Goal: Task Accomplishment & Management: Manage account settings

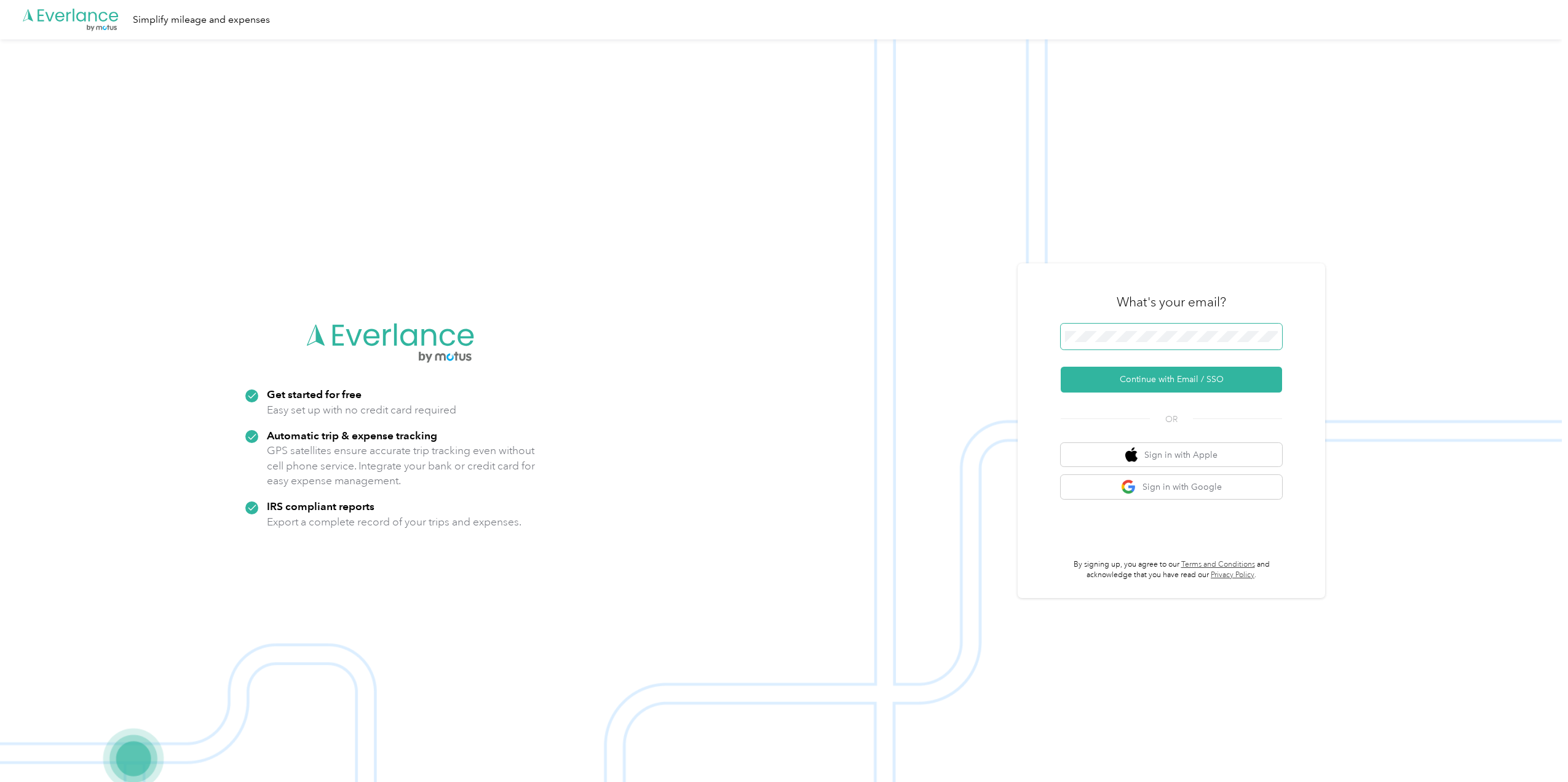
click at [1213, 329] on span at bounding box center [1171, 336] width 222 height 26
click at [1215, 343] on span at bounding box center [1171, 336] width 222 height 26
click at [1212, 376] on button "Continue with Email / SSO" at bounding box center [1171, 380] width 222 height 26
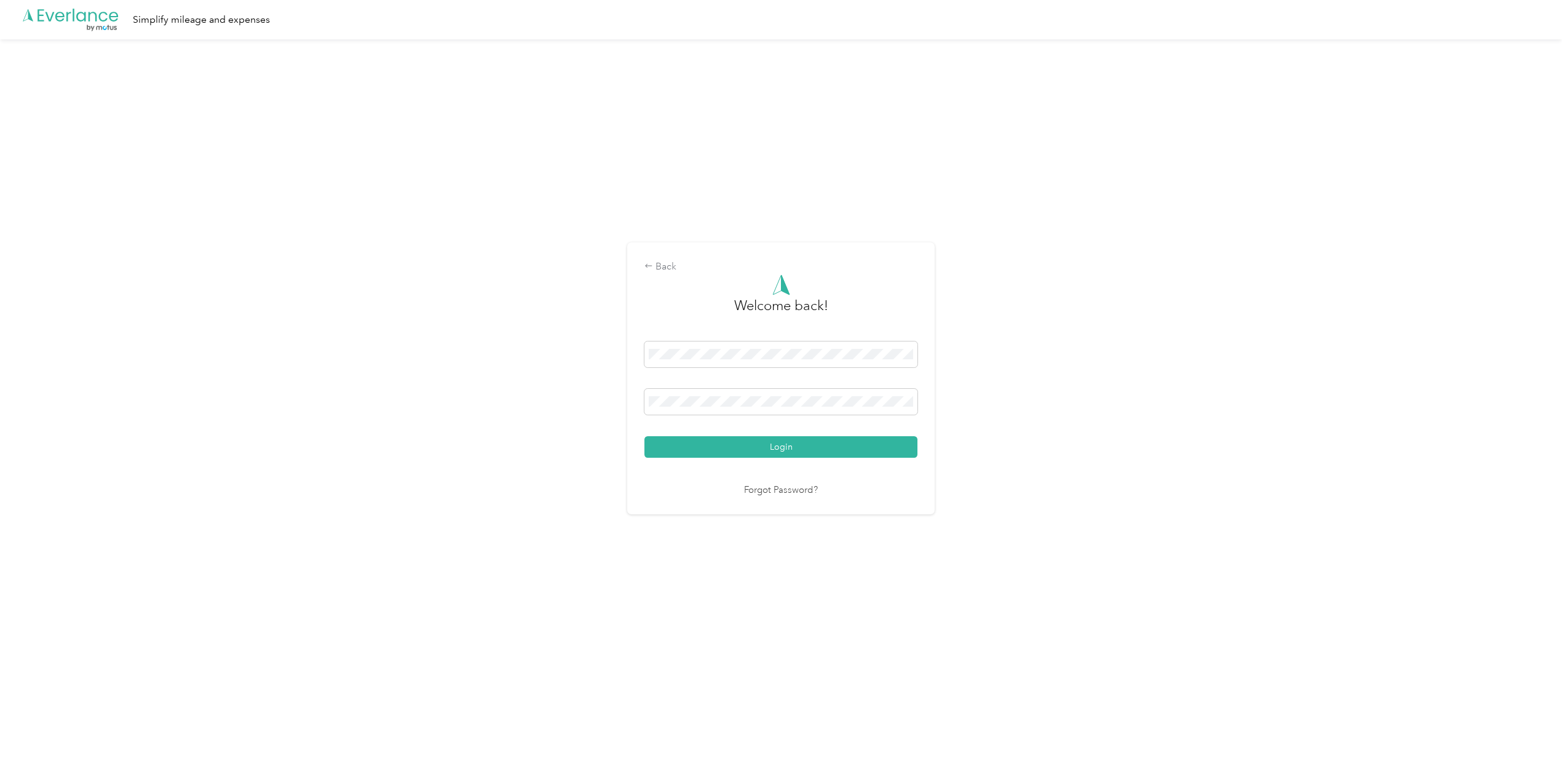
click at [813, 441] on button "Login" at bounding box center [781, 447] width 273 height 21
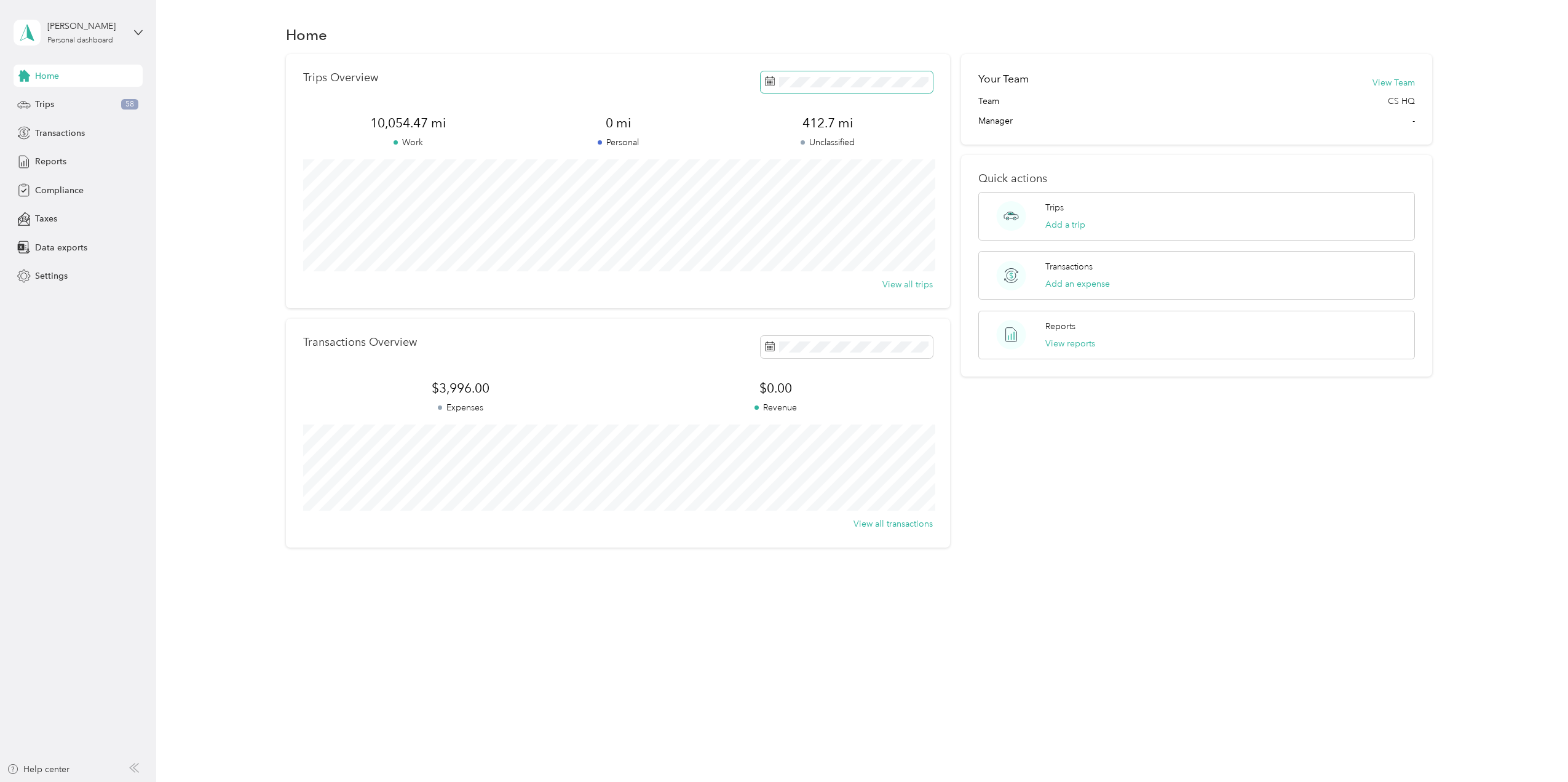
click at [797, 87] on span at bounding box center [847, 82] width 172 height 21
click at [34, 106] on div "Trips 58" at bounding box center [78, 105] width 129 height 22
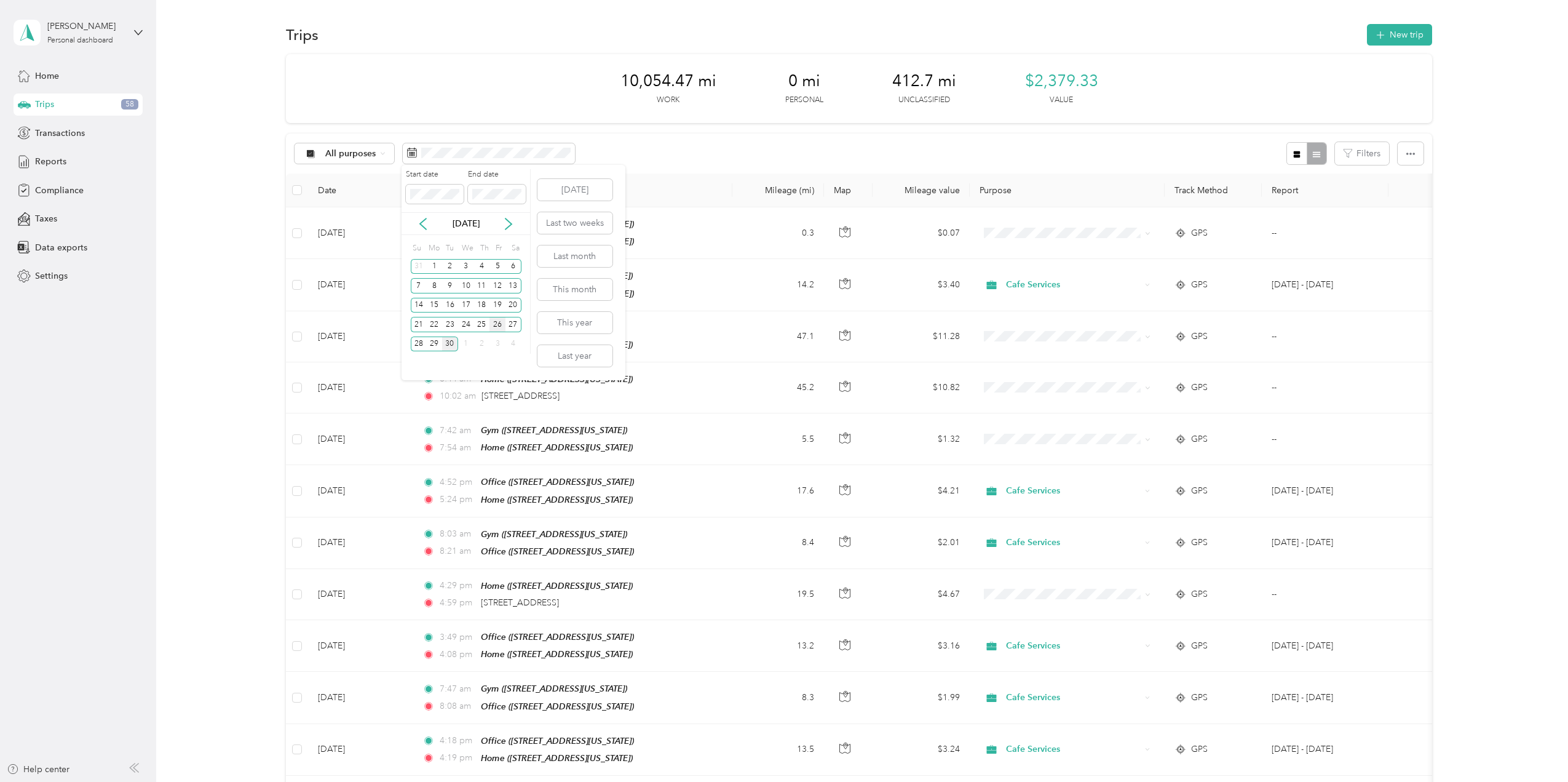
click at [495, 323] on div "26" at bounding box center [497, 324] width 16 height 15
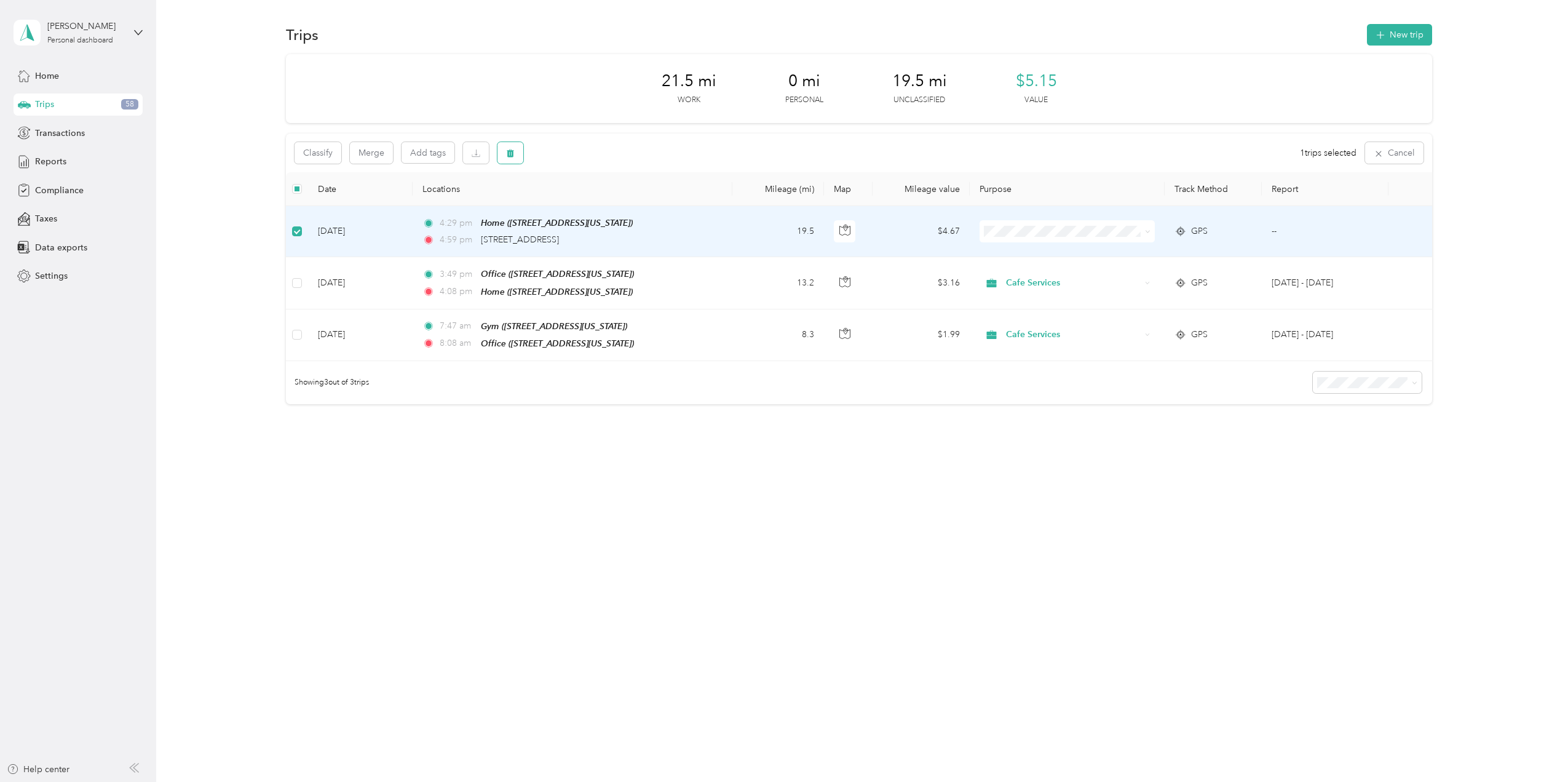
click at [518, 154] on button "button" at bounding box center [510, 152] width 26 height 21
click at [601, 200] on button "Yes" at bounding box center [602, 204] width 24 height 20
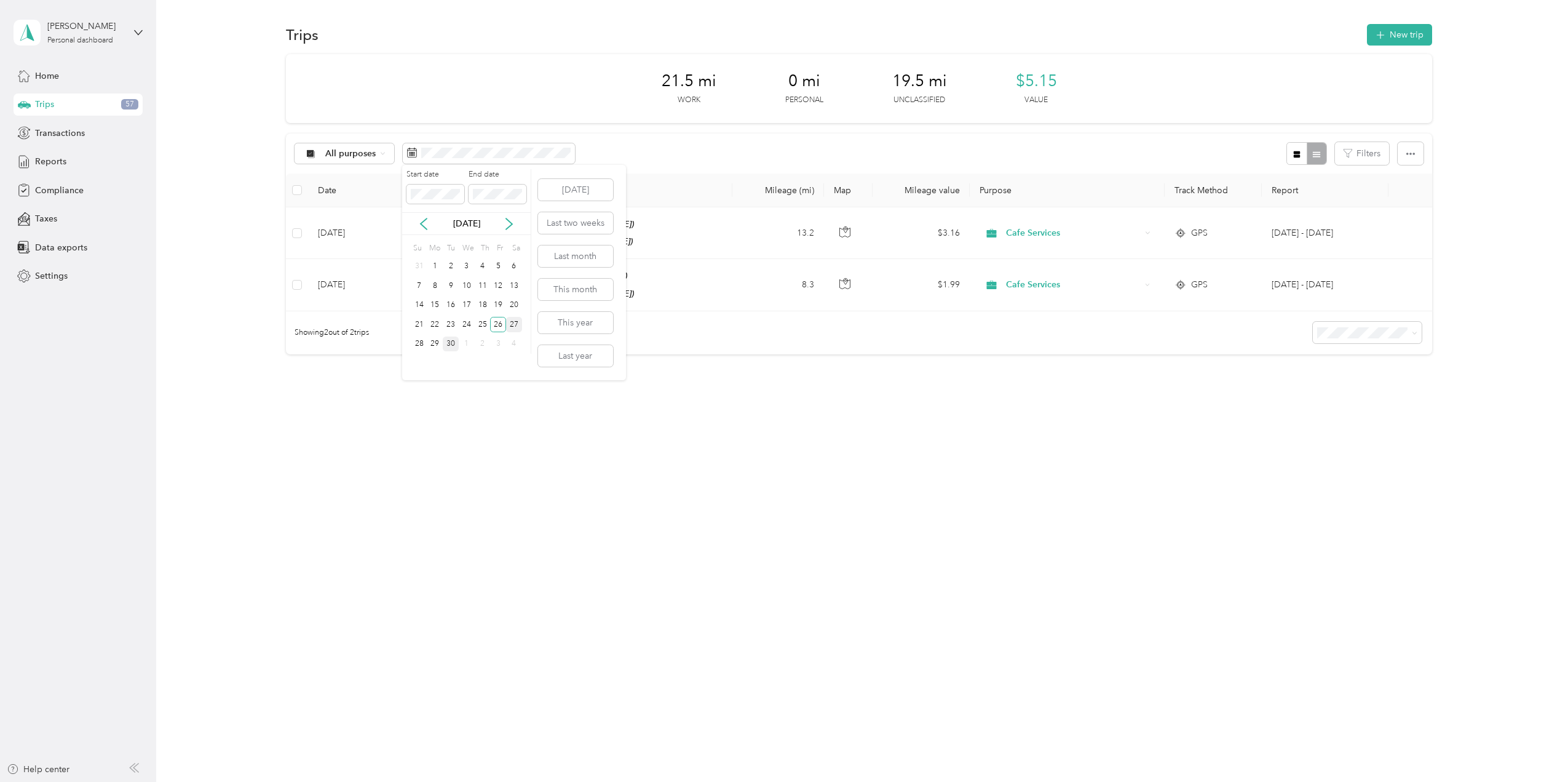
click at [516, 324] on div "27" at bounding box center [514, 324] width 16 height 15
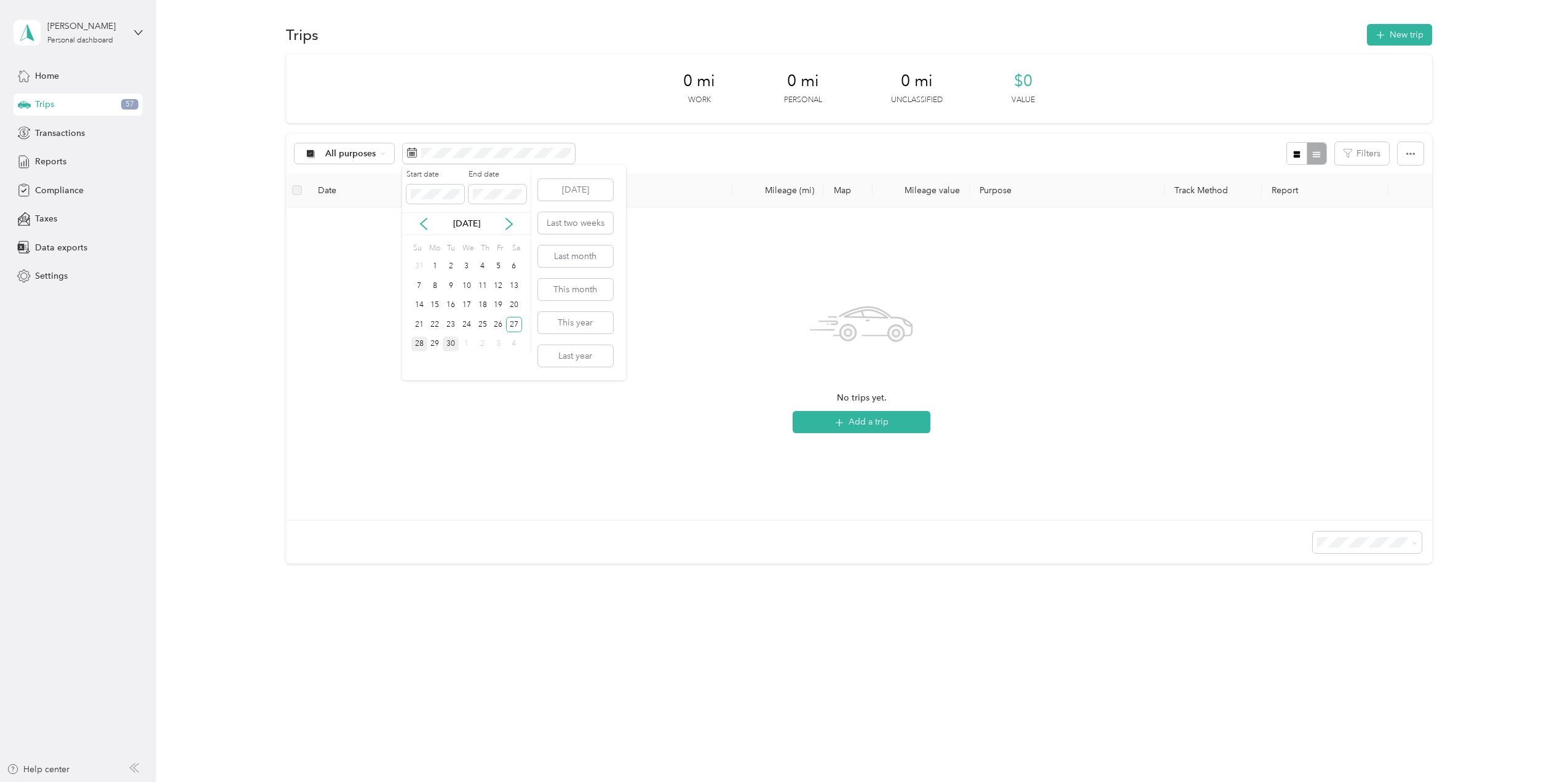
click at [415, 338] on div "28" at bounding box center [419, 344] width 16 height 15
click at [438, 345] on div "29" at bounding box center [436, 344] width 16 height 15
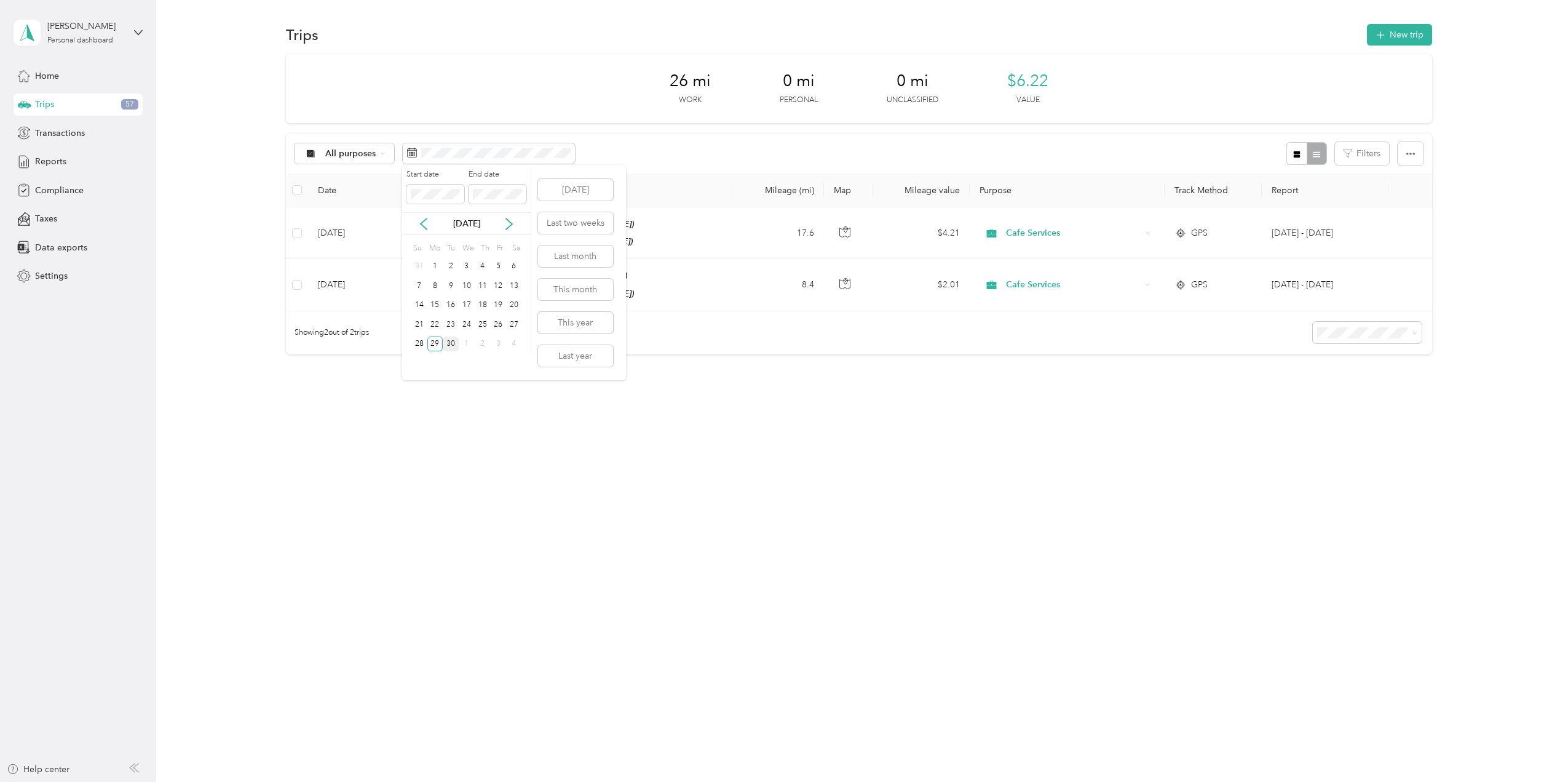
click at [451, 344] on div "30" at bounding box center [451, 344] width 16 height 15
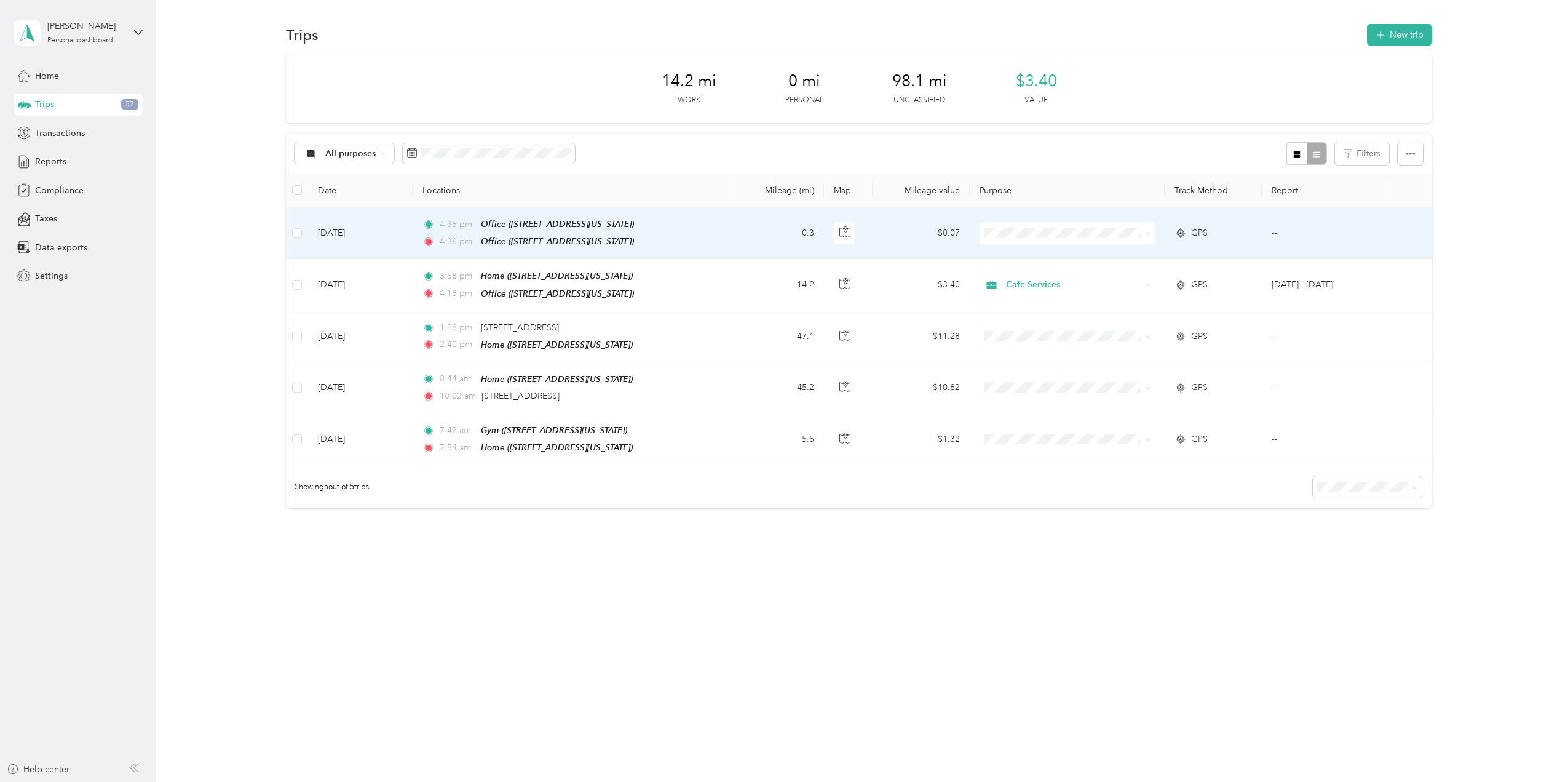
click at [739, 235] on td "0.3" at bounding box center [778, 233] width 92 height 51
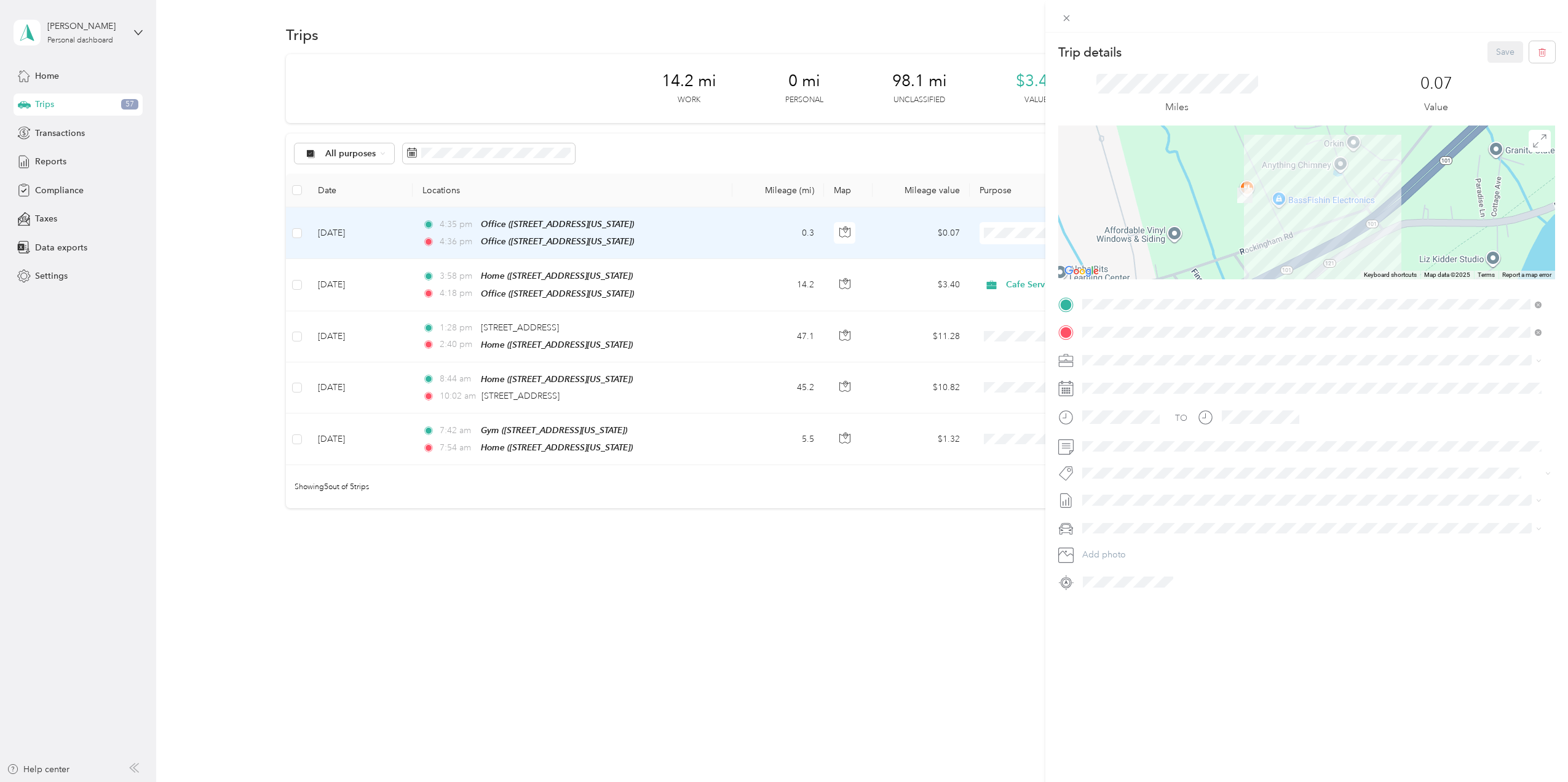
click at [1220, 473] on span "[STREET_ADDRESS][US_STATE]" at bounding box center [1166, 475] width 123 height 10
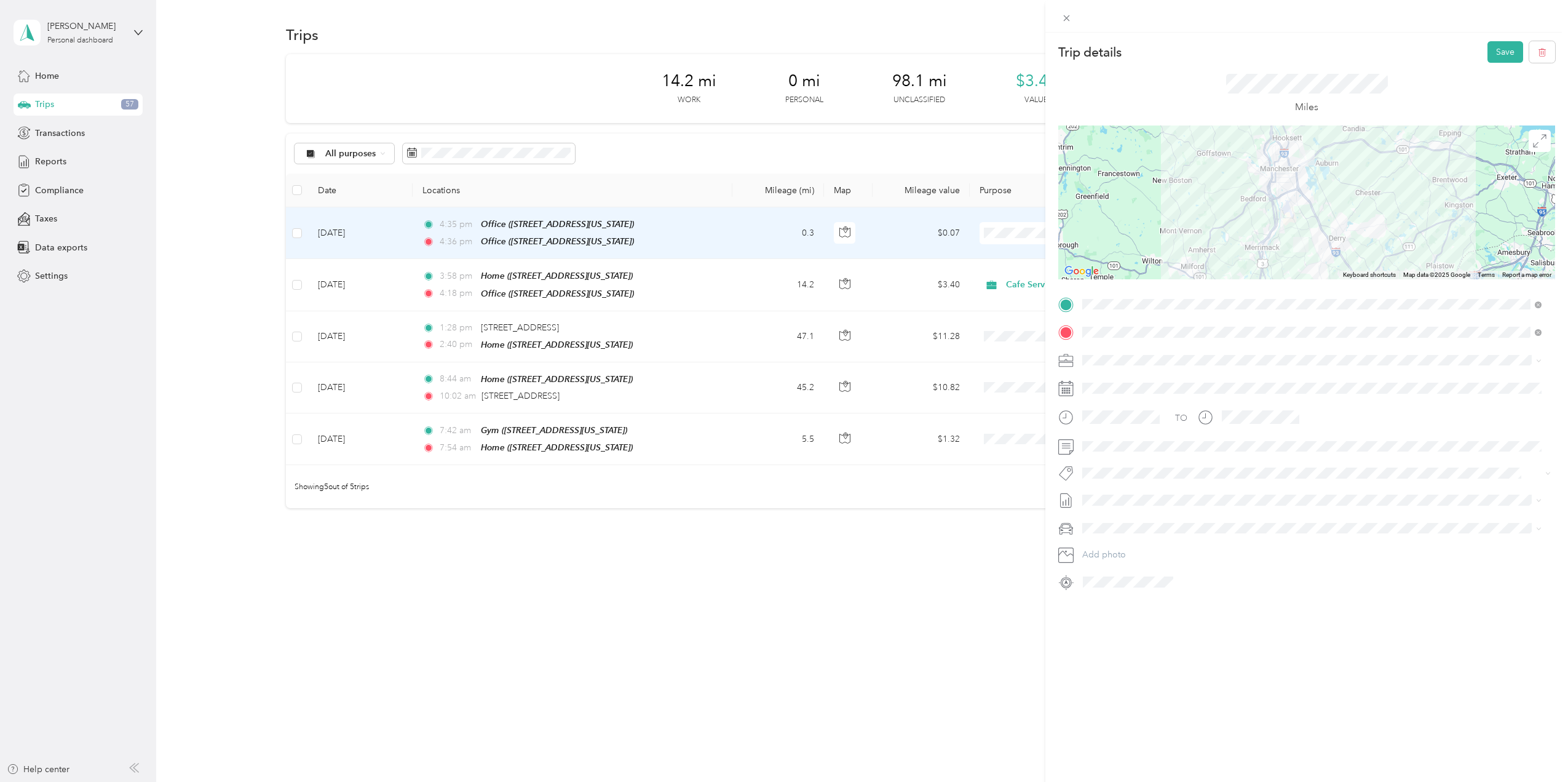
click at [1132, 380] on span "Cafe Services" at bounding box center [1113, 381] width 52 height 10
click at [1487, 48] on button "Save" at bounding box center [1505, 51] width 36 height 21
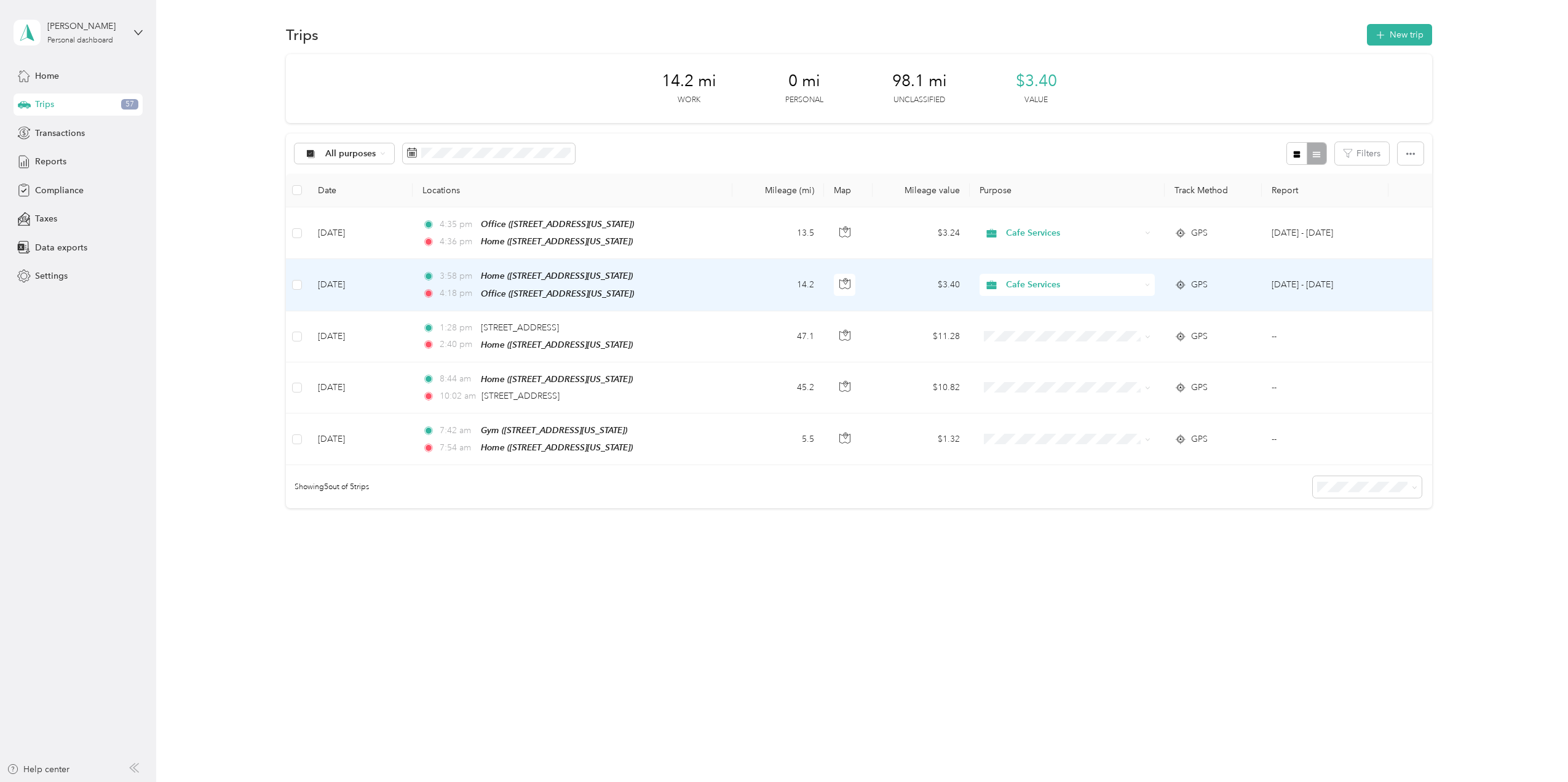
click at [299, 292] on td at bounding box center [297, 284] width 22 height 51
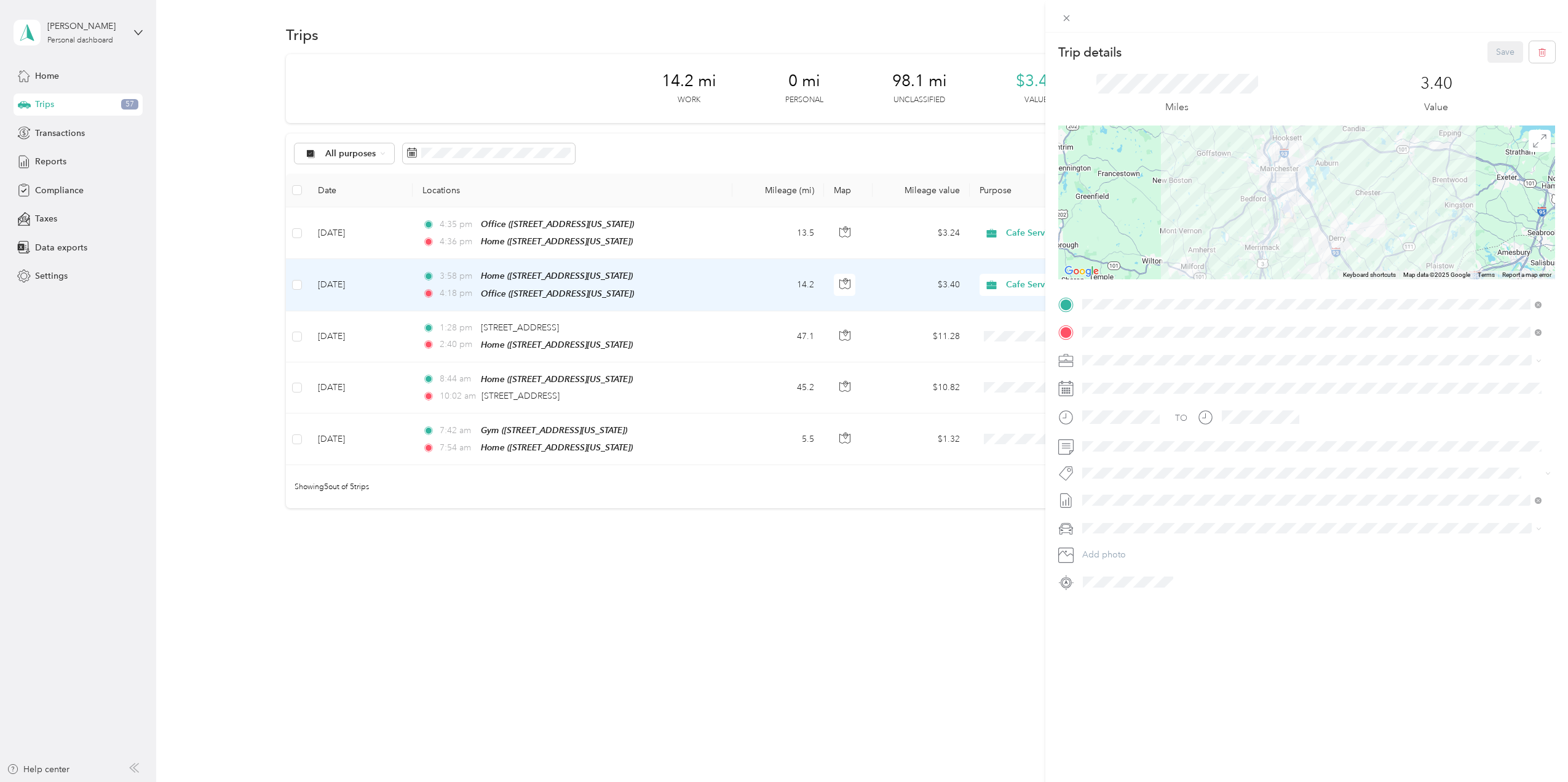
click at [299, 337] on div "Trip details Save This trip cannot be edited because it is either under review,…" at bounding box center [784, 391] width 1568 height 782
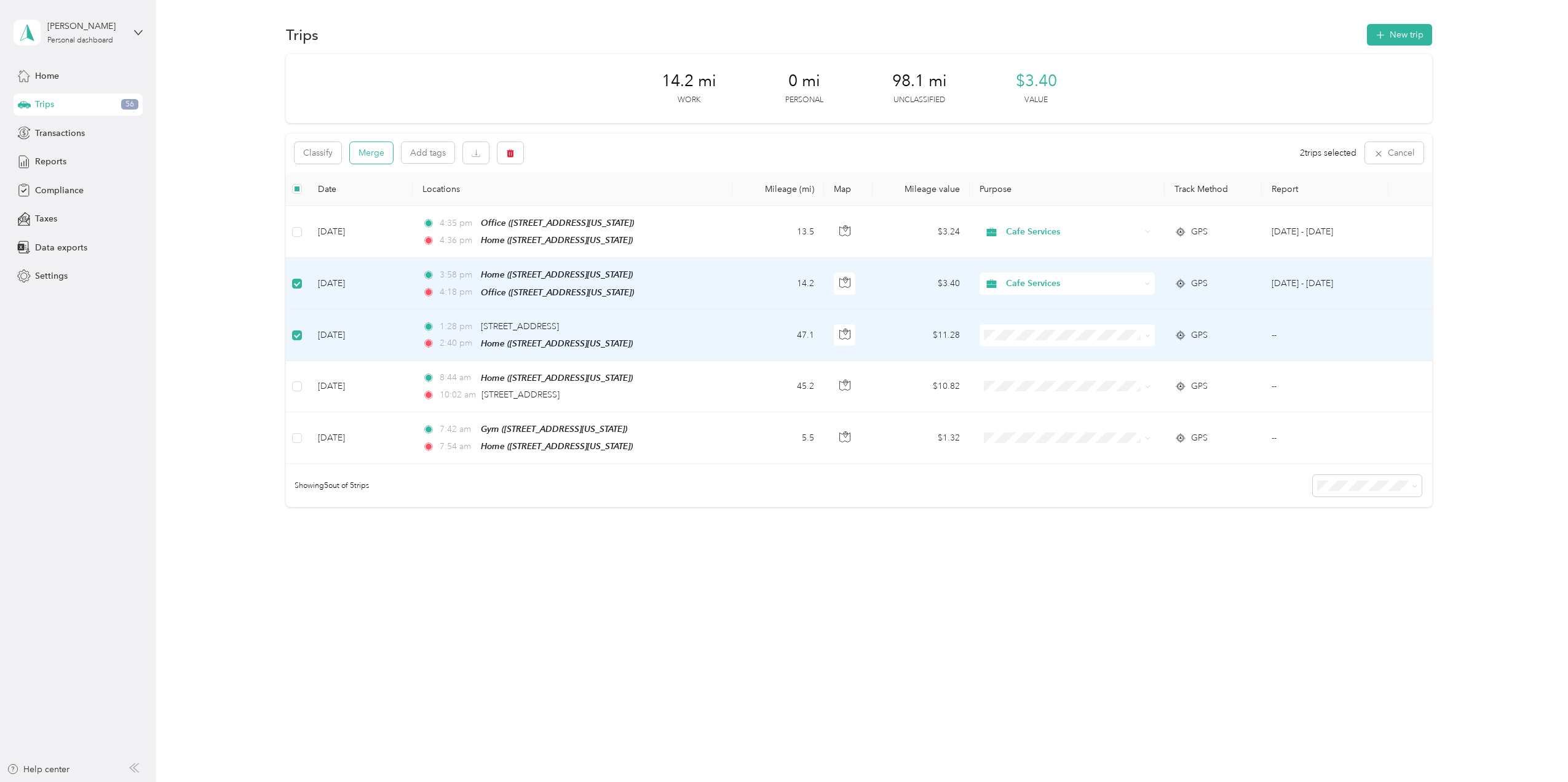
click at [376, 153] on button "Merge" at bounding box center [371, 152] width 43 height 21
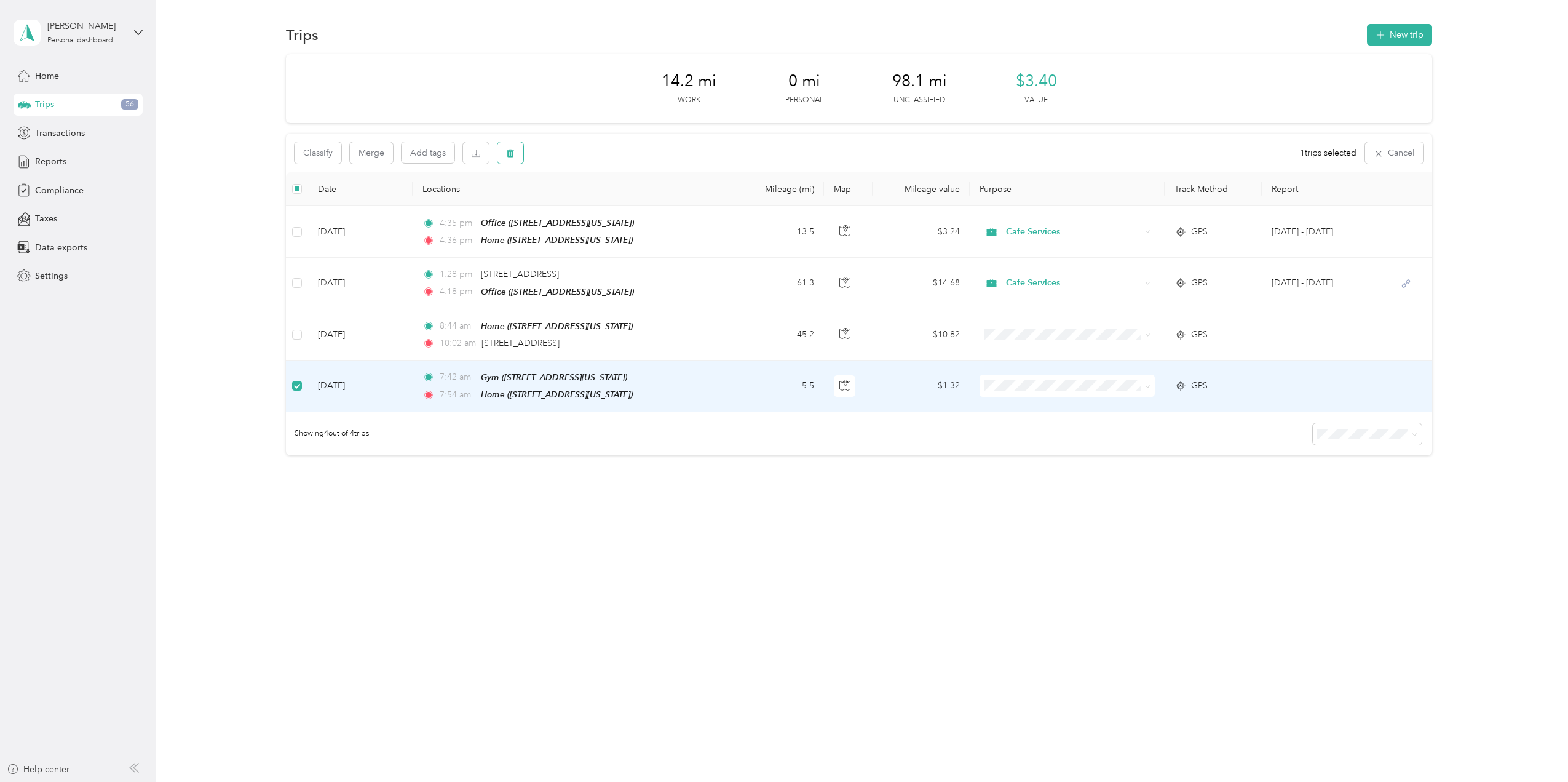
click at [513, 161] on button "button" at bounding box center [510, 152] width 26 height 21
click at [590, 205] on button "Yes" at bounding box center [602, 204] width 24 height 20
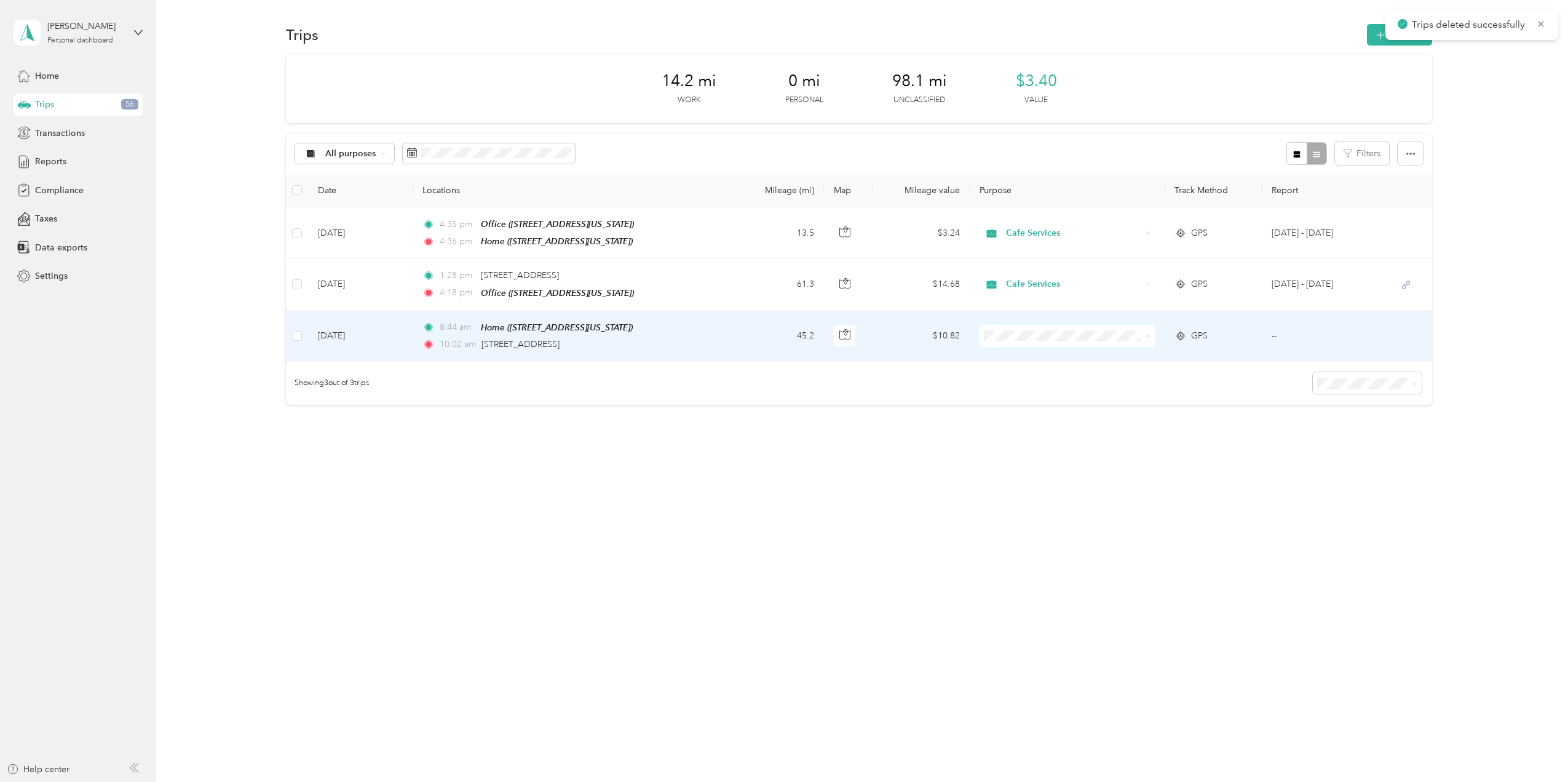
click at [1041, 349] on li "Cafe Services" at bounding box center [1068, 356] width 175 height 21
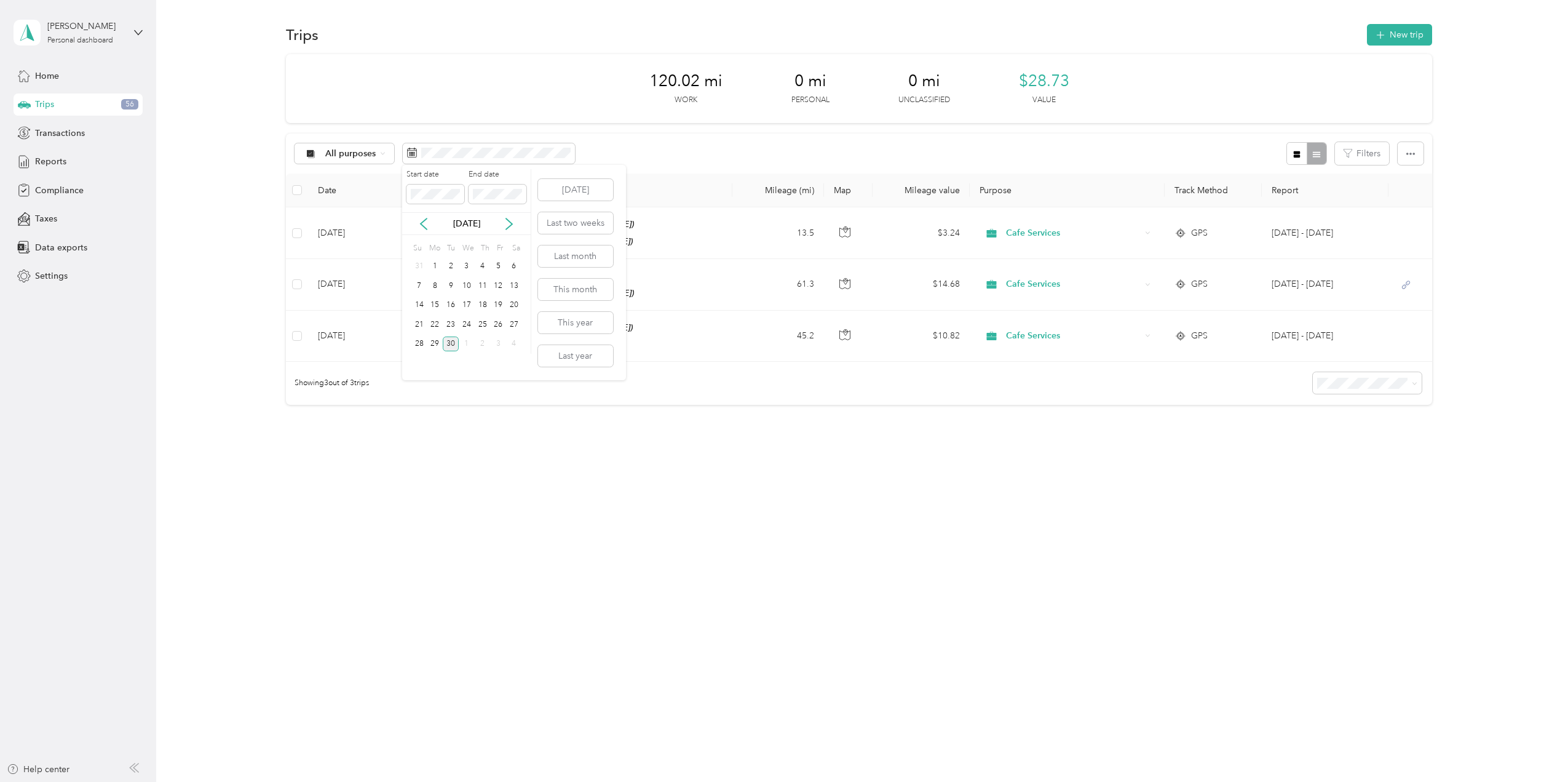
click at [577, 301] on div "[DATE] Last two weeks Last month This month This year Last year" at bounding box center [574, 273] width 78 height 216
click at [577, 299] on button "This month" at bounding box center [575, 289] width 75 height 21
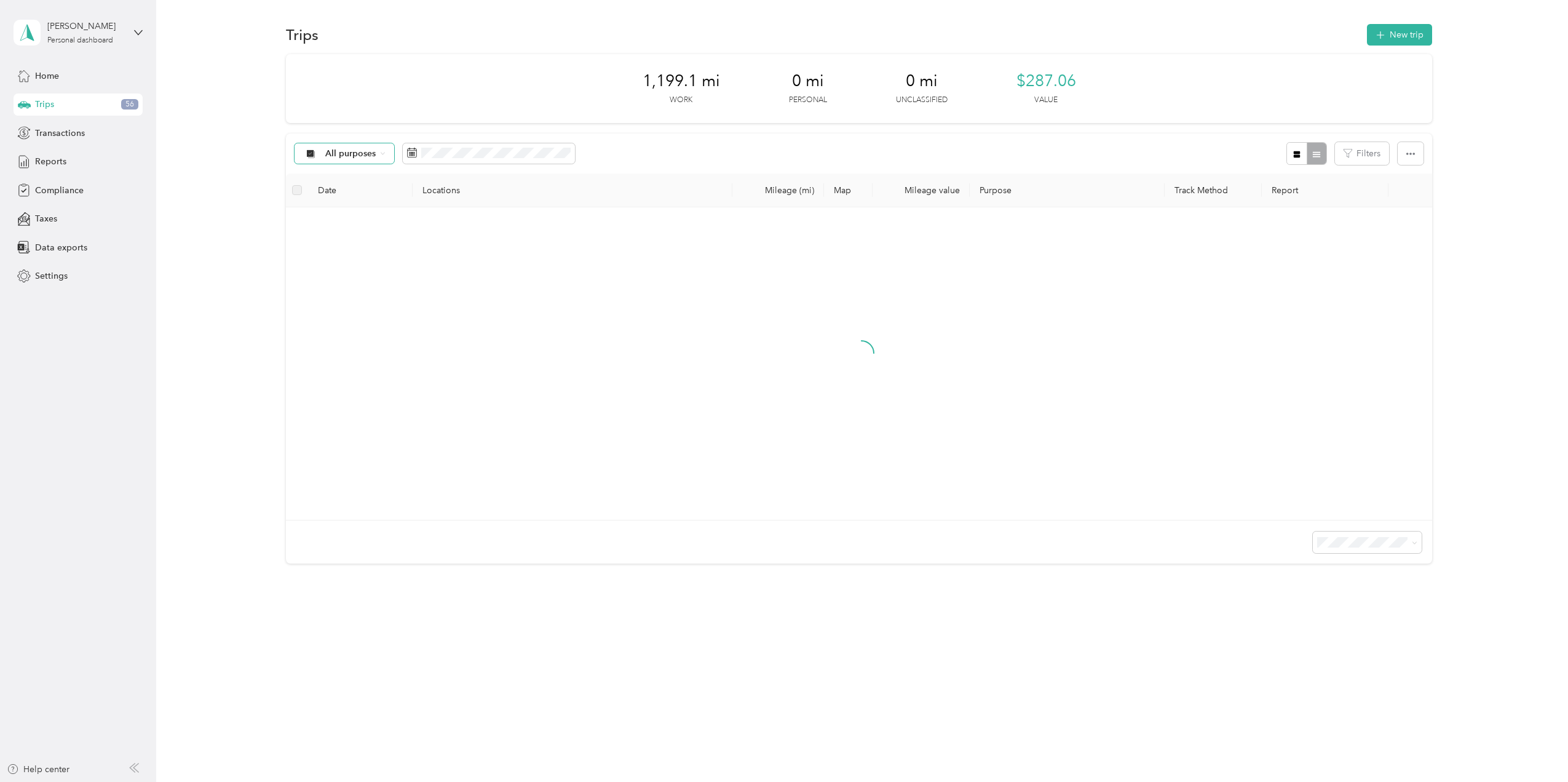
click at [361, 158] on span "All purposes" at bounding box center [351, 154] width 51 height 9
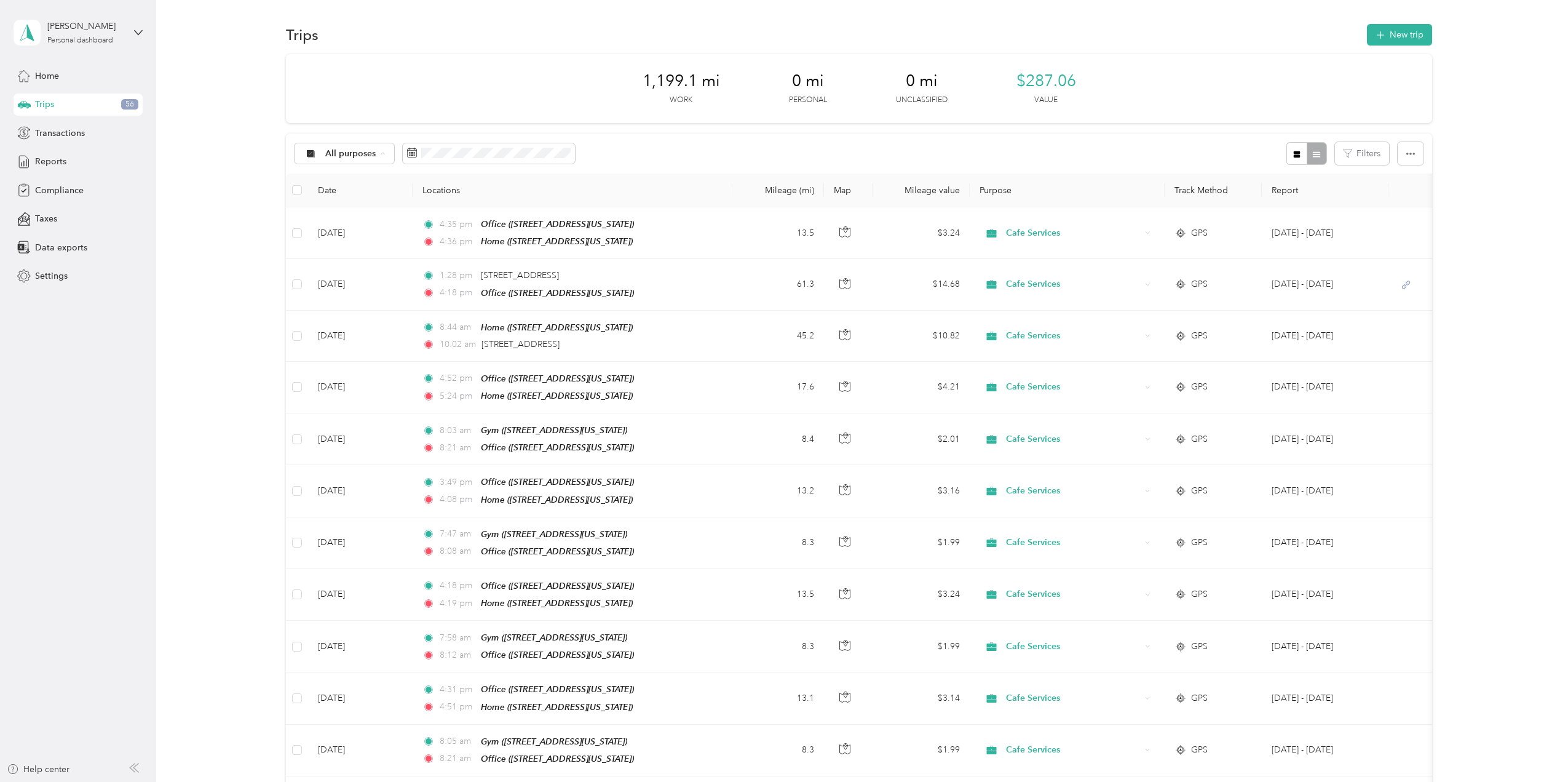
click at [344, 198] on span "Unclassified" at bounding box center [354, 197] width 59 height 13
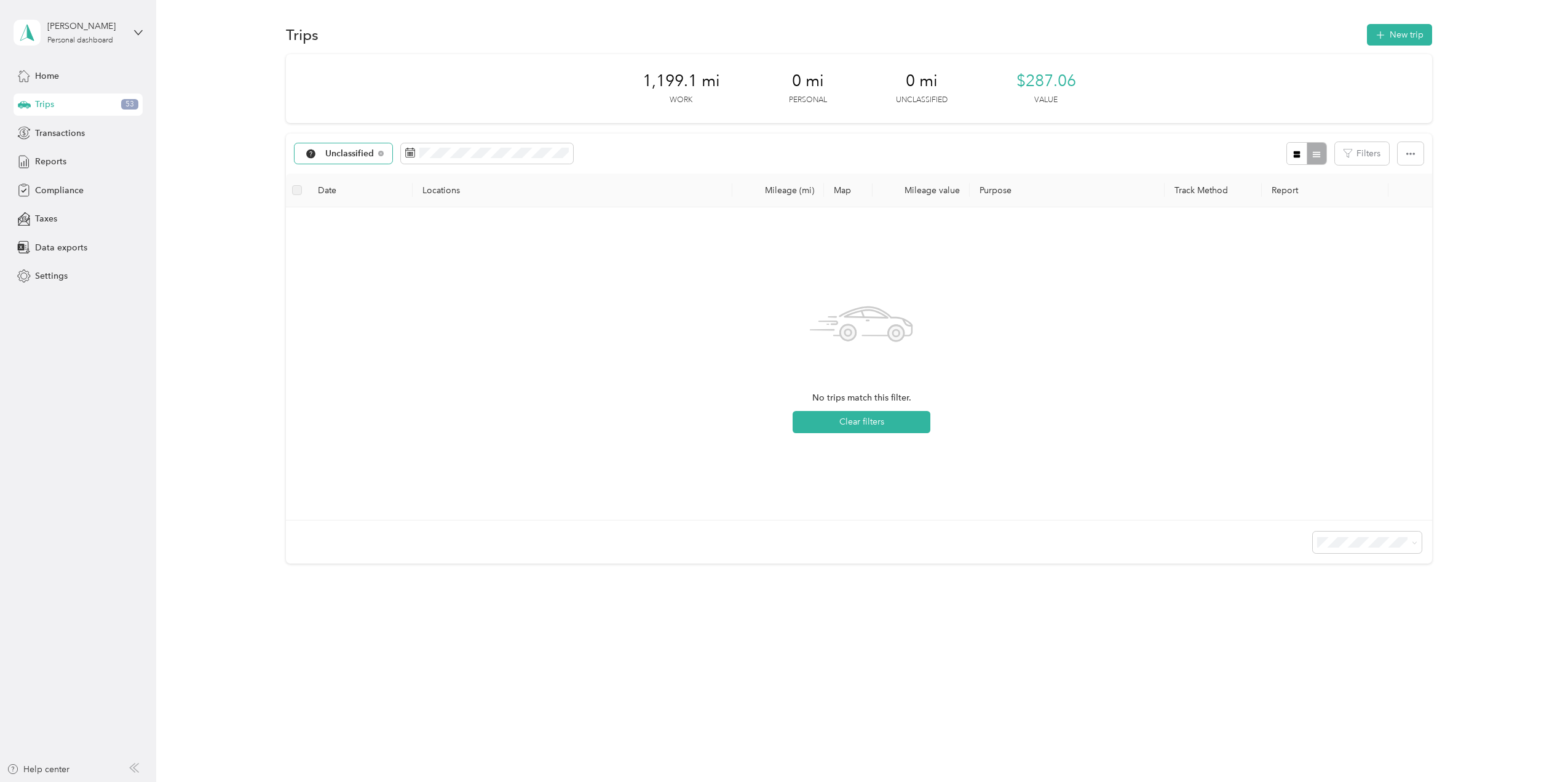
click at [351, 150] on span "Unclassified" at bounding box center [350, 154] width 49 height 9
click at [365, 177] on span "All purposes" at bounding box center [357, 172] width 64 height 13
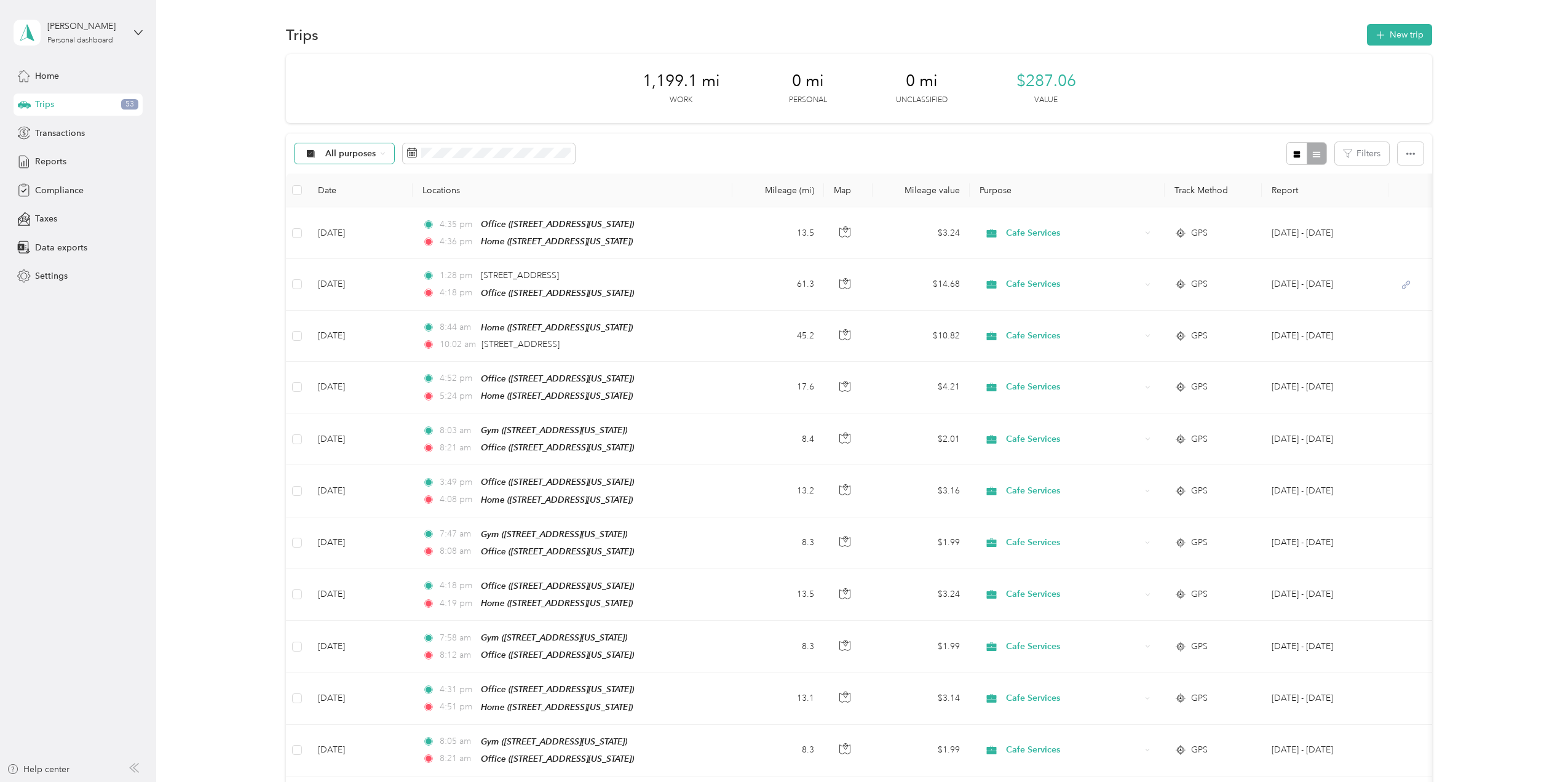
click at [363, 155] on span "All purposes" at bounding box center [351, 154] width 51 height 9
click at [548, 90] on div "1,199.1 mi Work 0 mi Personal 0 mi Unclassified $287.06 Value" at bounding box center [858, 88] width 1146 height 69
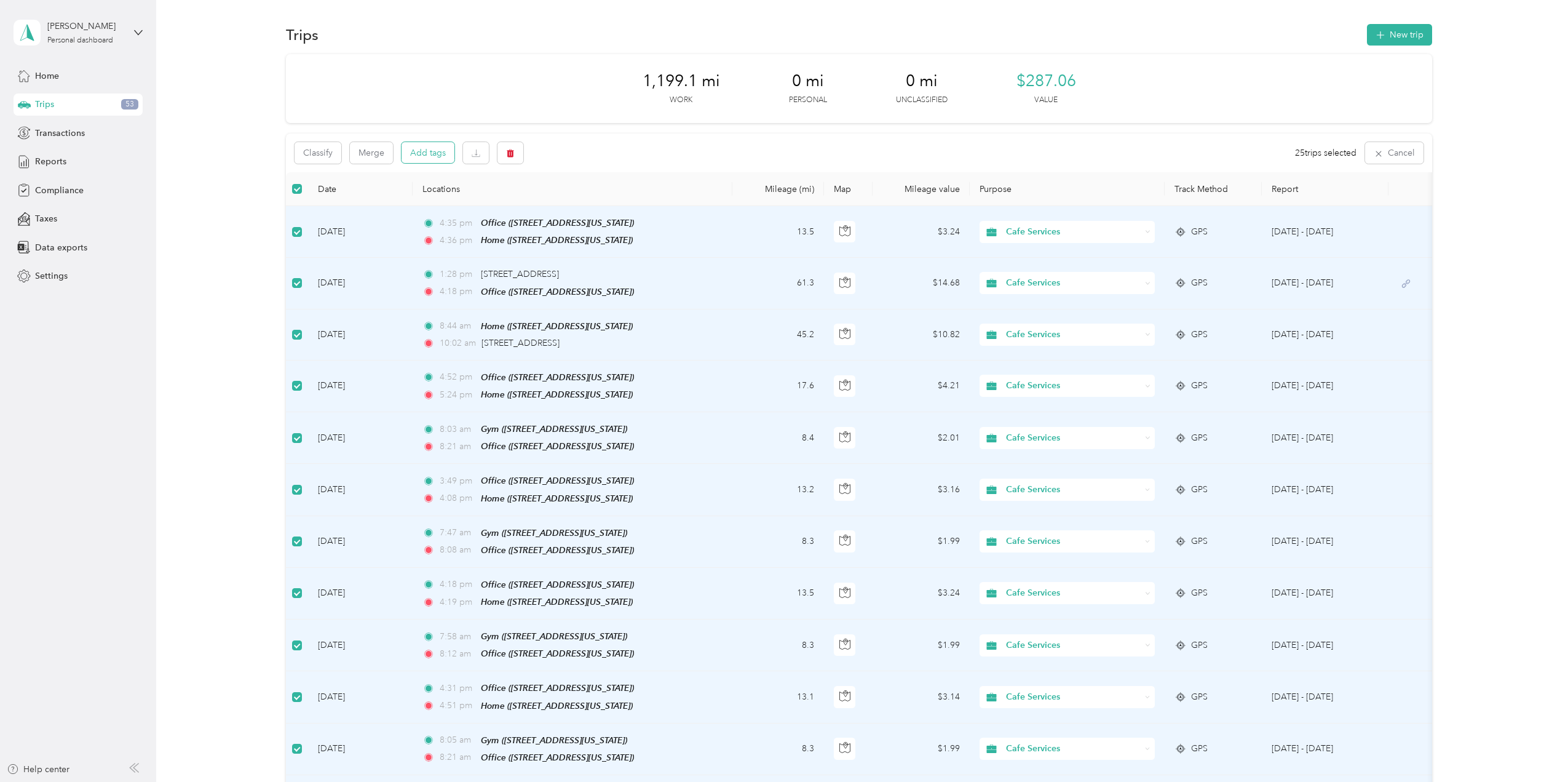
click at [444, 158] on button "Add tags" at bounding box center [428, 152] width 53 height 21
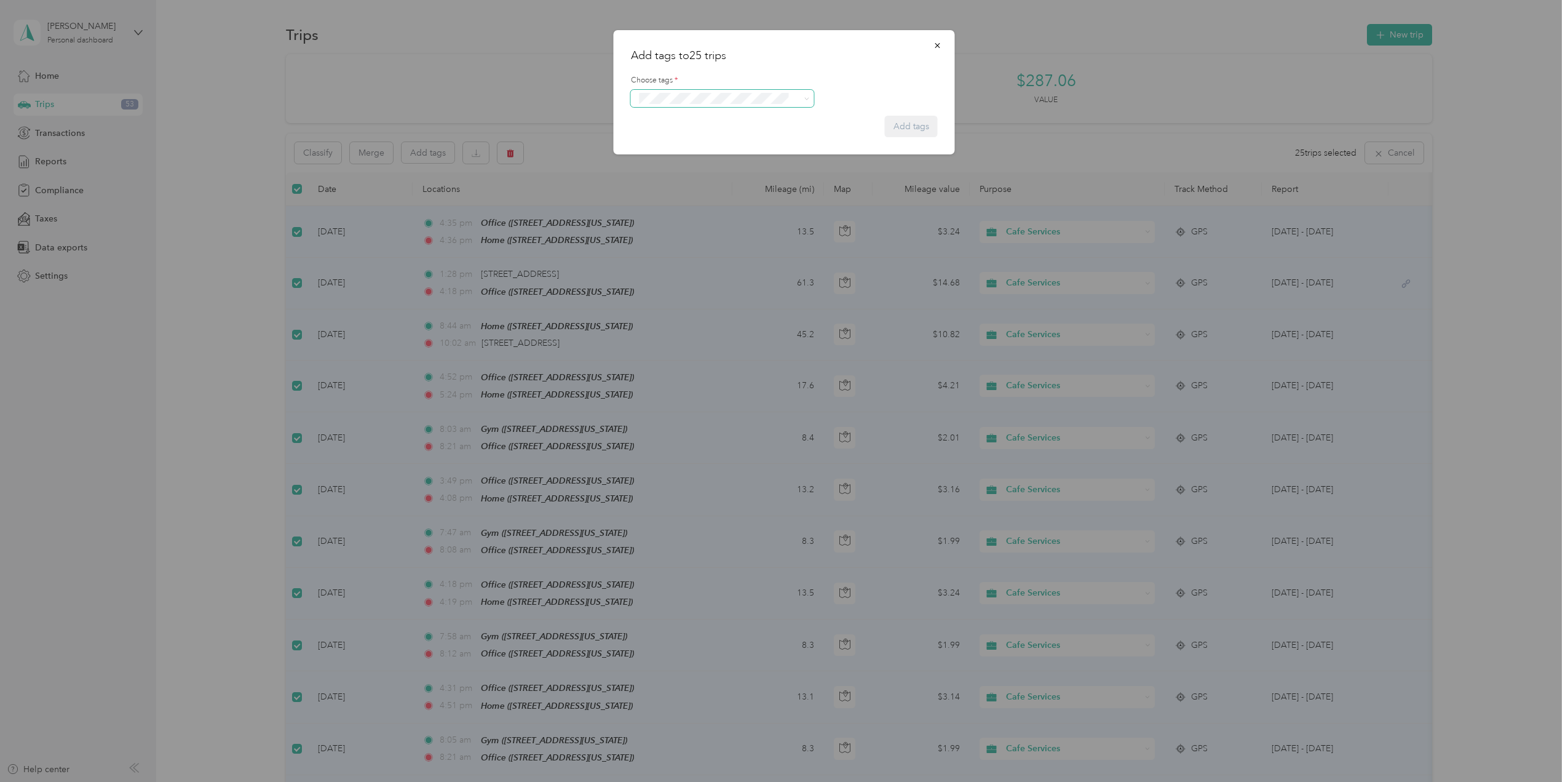
click at [746, 781] on div "Add tags to 25 trips Choose tags * Add tags" at bounding box center [781, 782] width 1562 height 0
click at [747, 781] on div "Add tags to 25 trips Choose tags * Add tags 100 Light St 51 [PERSON_NAME] 900 C…" at bounding box center [781, 782] width 1562 height 0
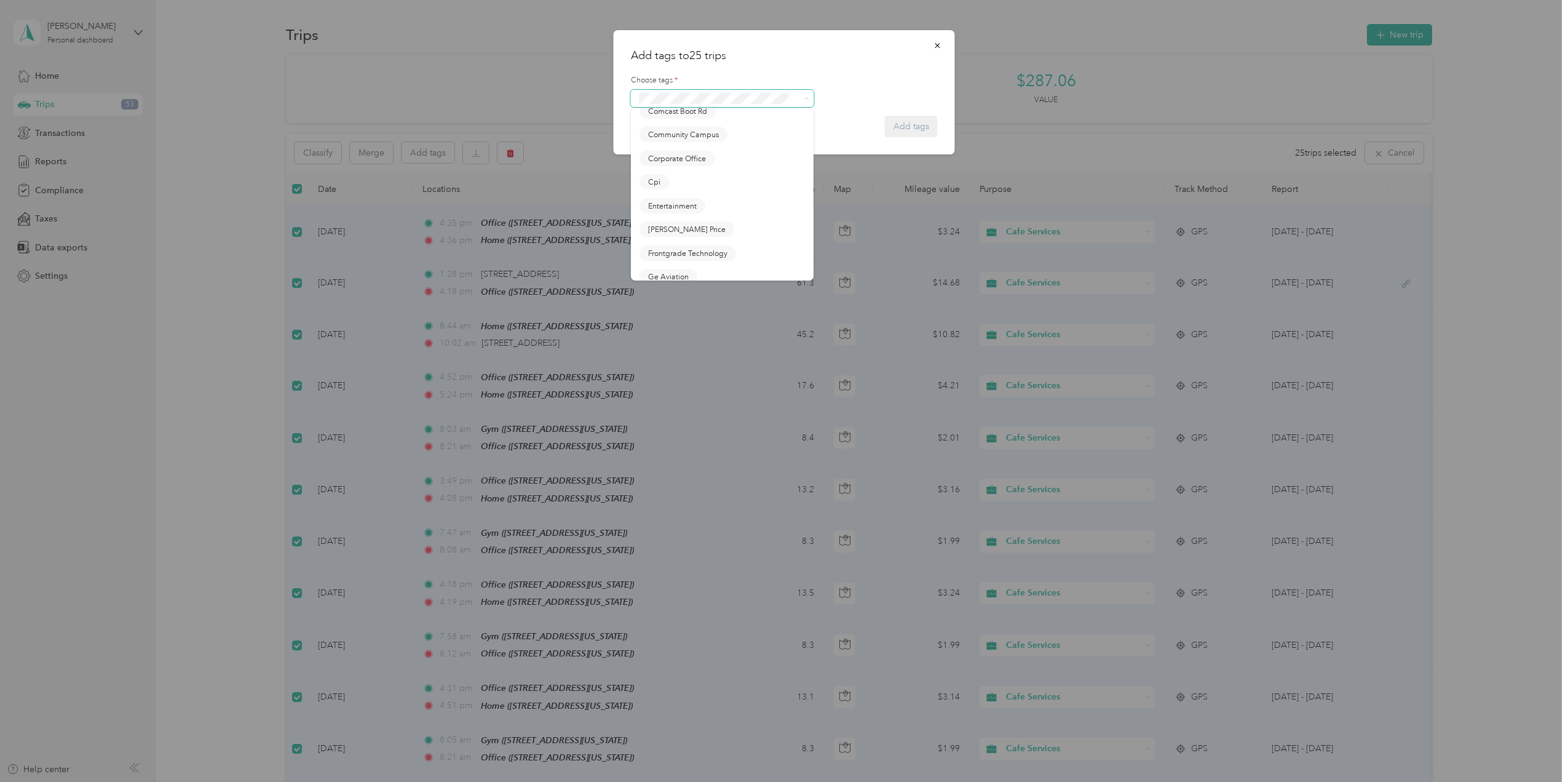
scroll to position [616, 0]
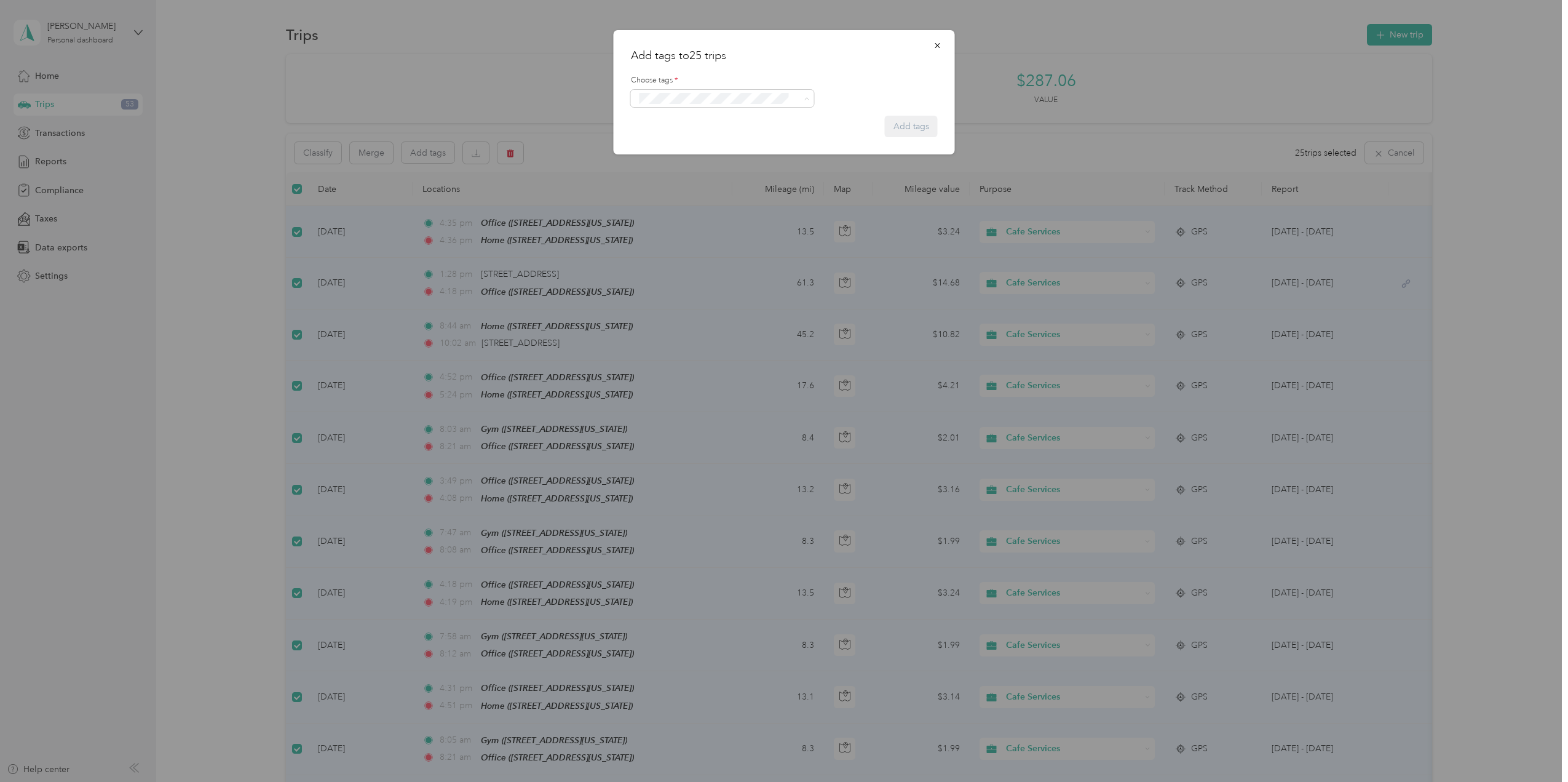
click at [730, 188] on div "Corporate Office" at bounding box center [723, 192] width 166 height 15
click at [902, 139] on button "Add tags" at bounding box center [911, 143] width 53 height 21
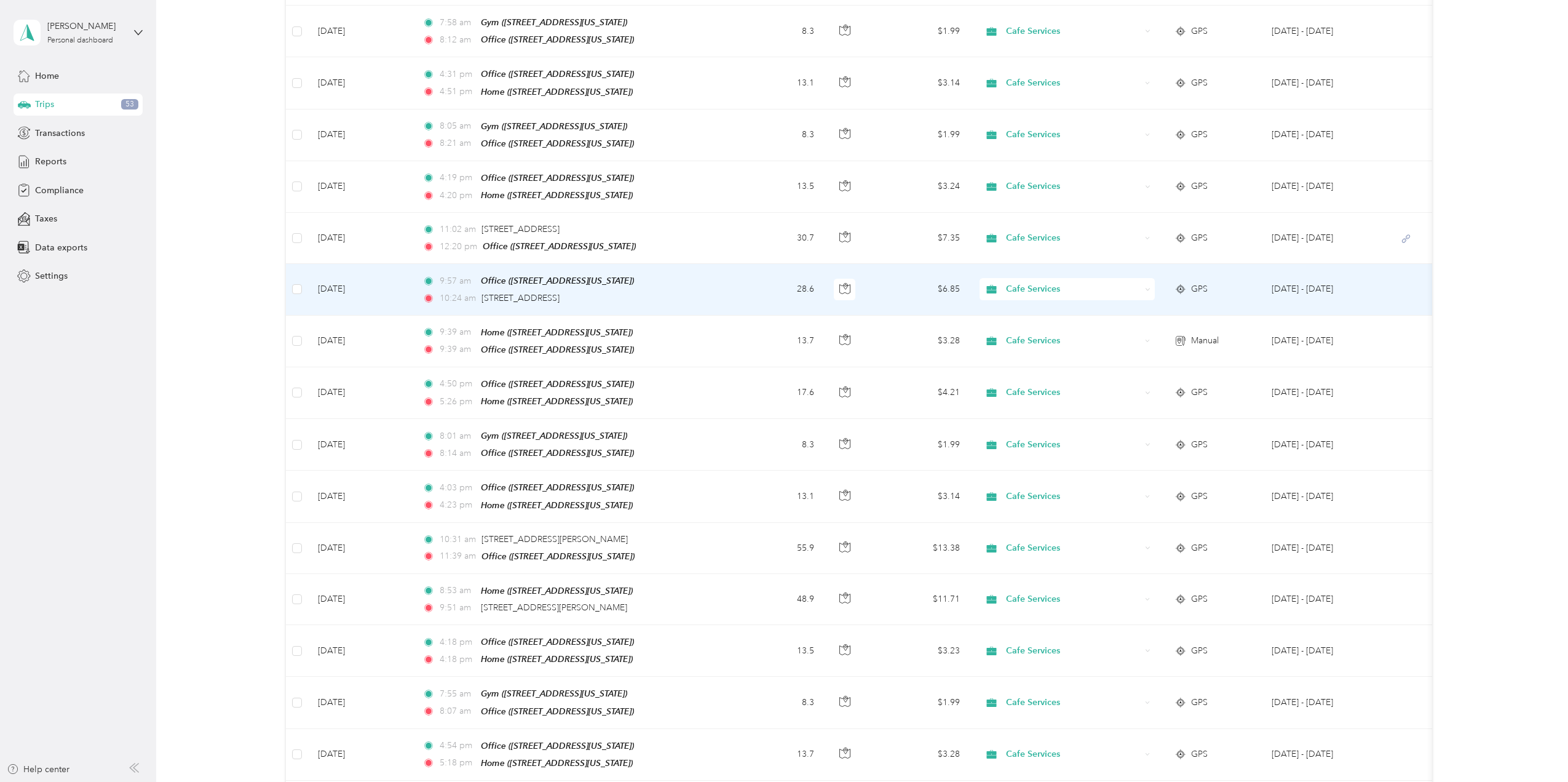
scroll to position [913, 0]
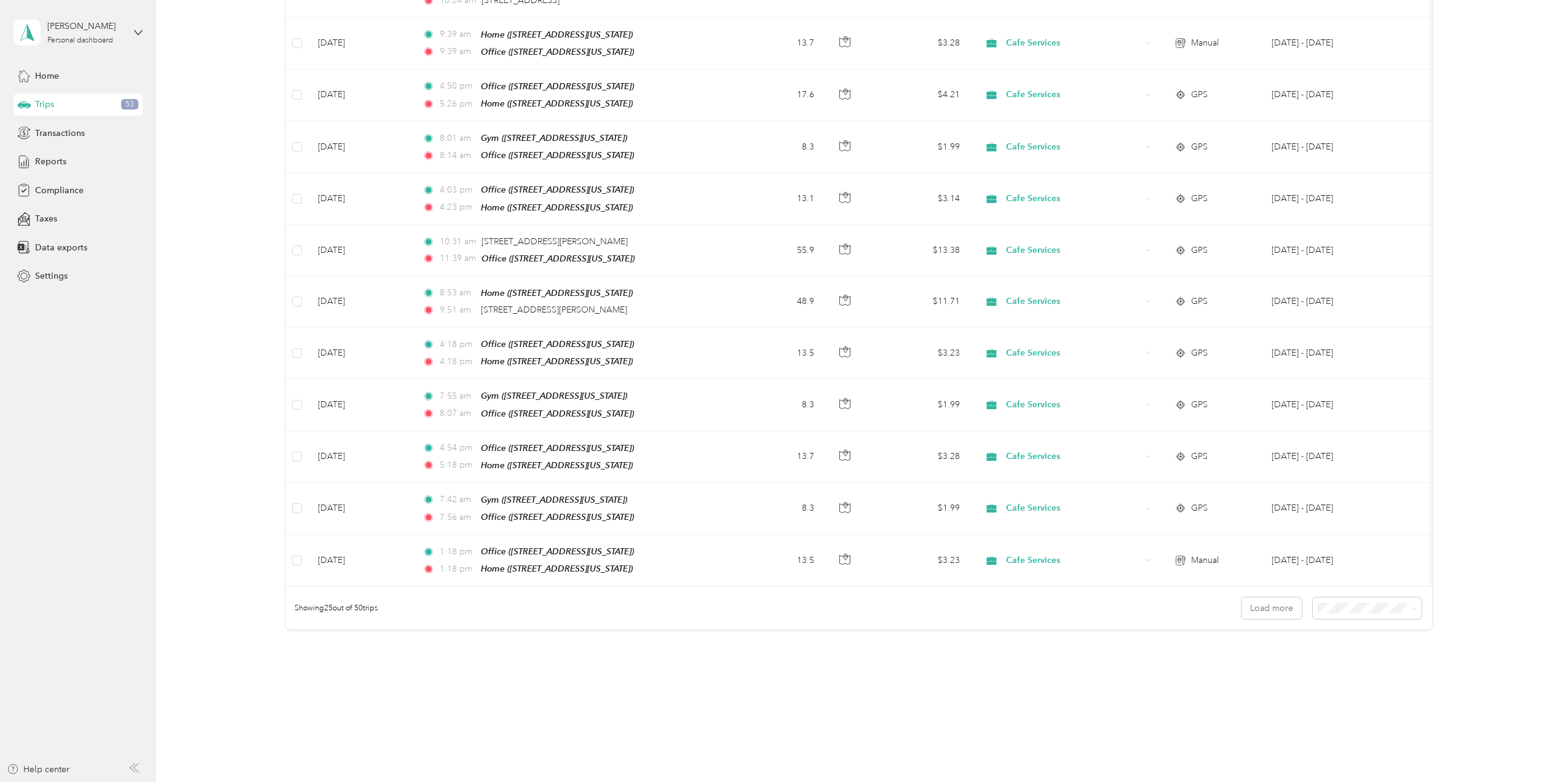
click at [1384, 654] on div "100 per load" at bounding box center [1364, 656] width 92 height 13
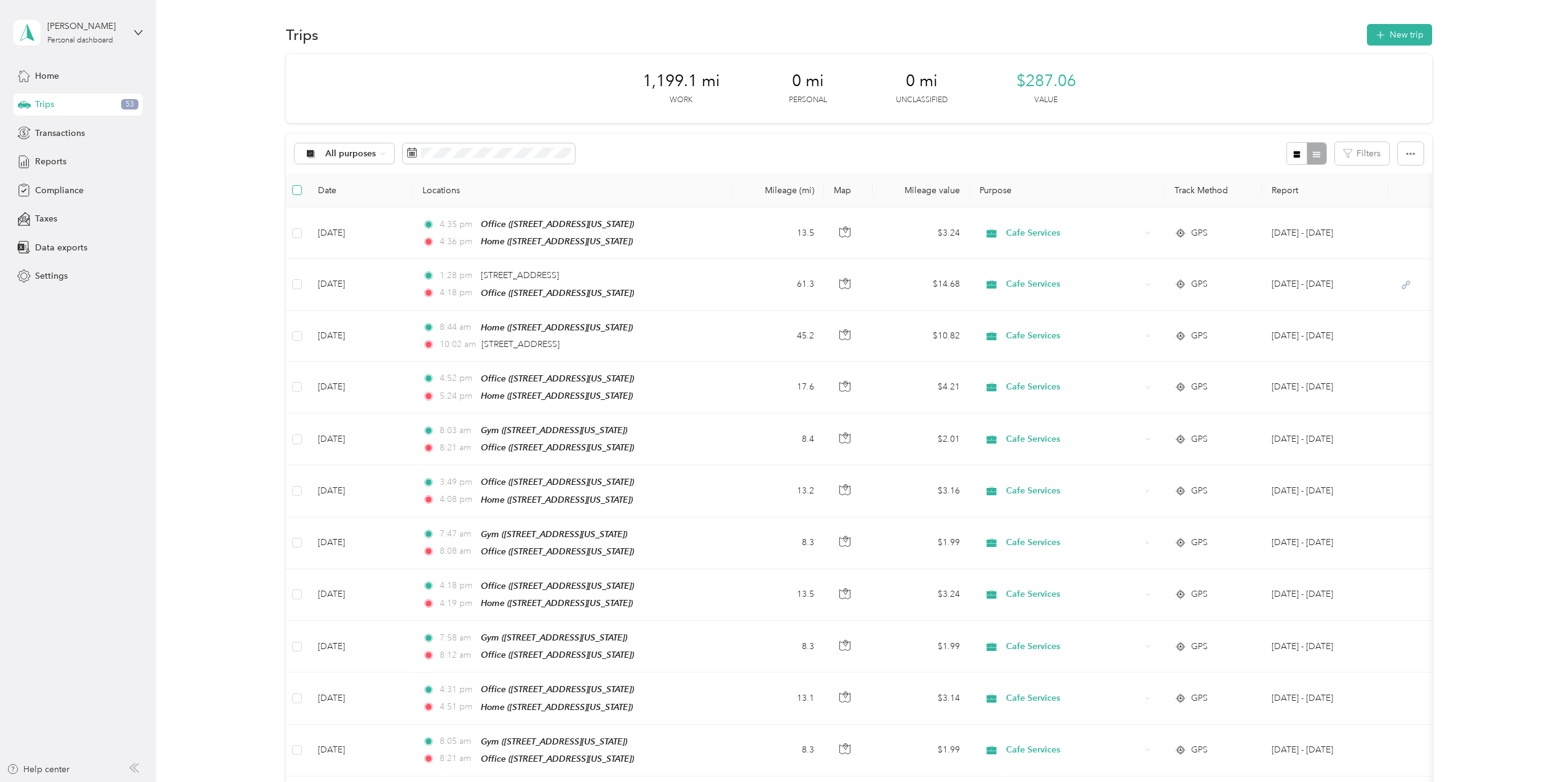
click at [296, 195] on label at bounding box center [297, 189] width 10 height 13
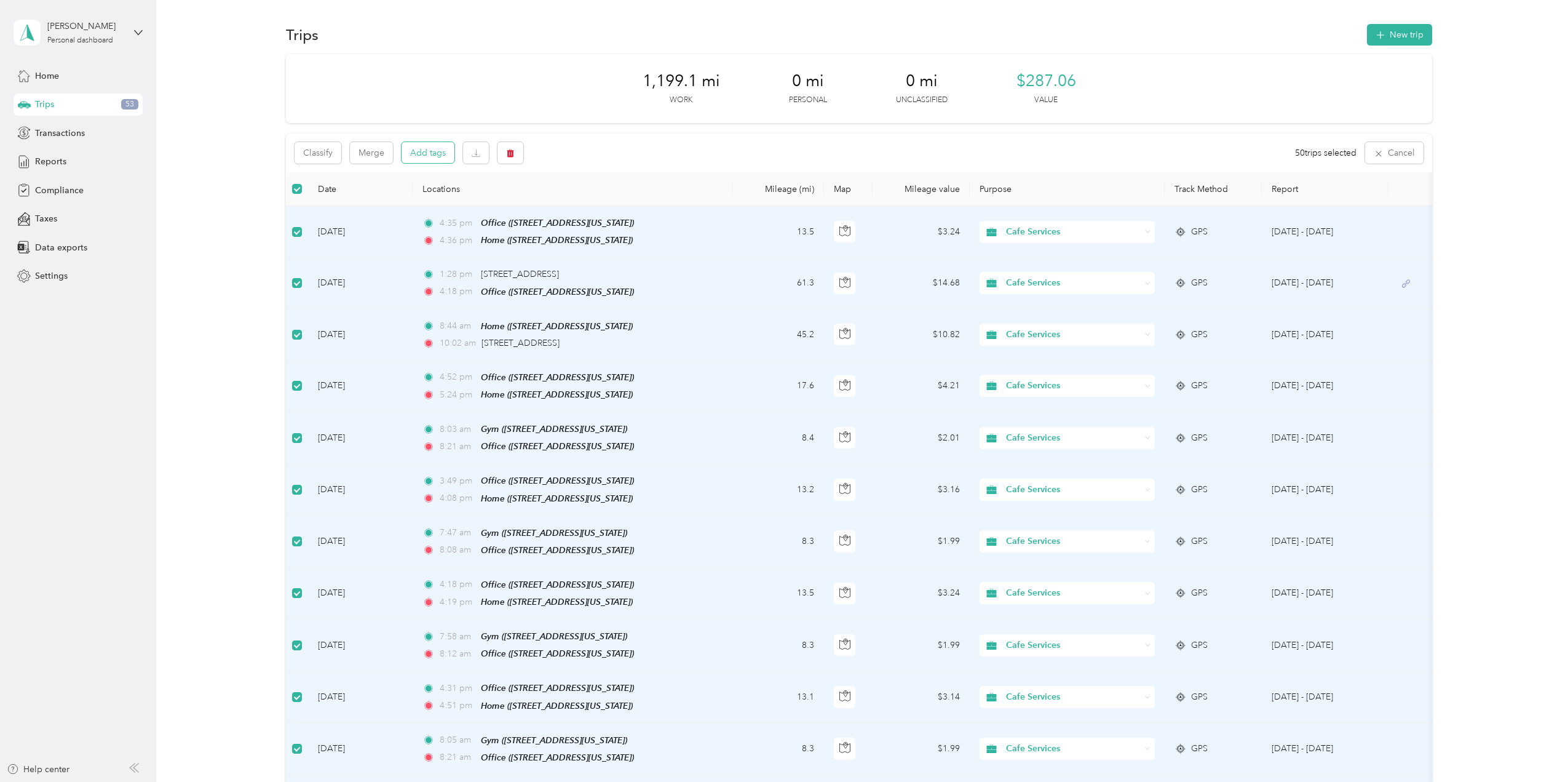
click at [423, 160] on button "Add tags" at bounding box center [428, 152] width 53 height 21
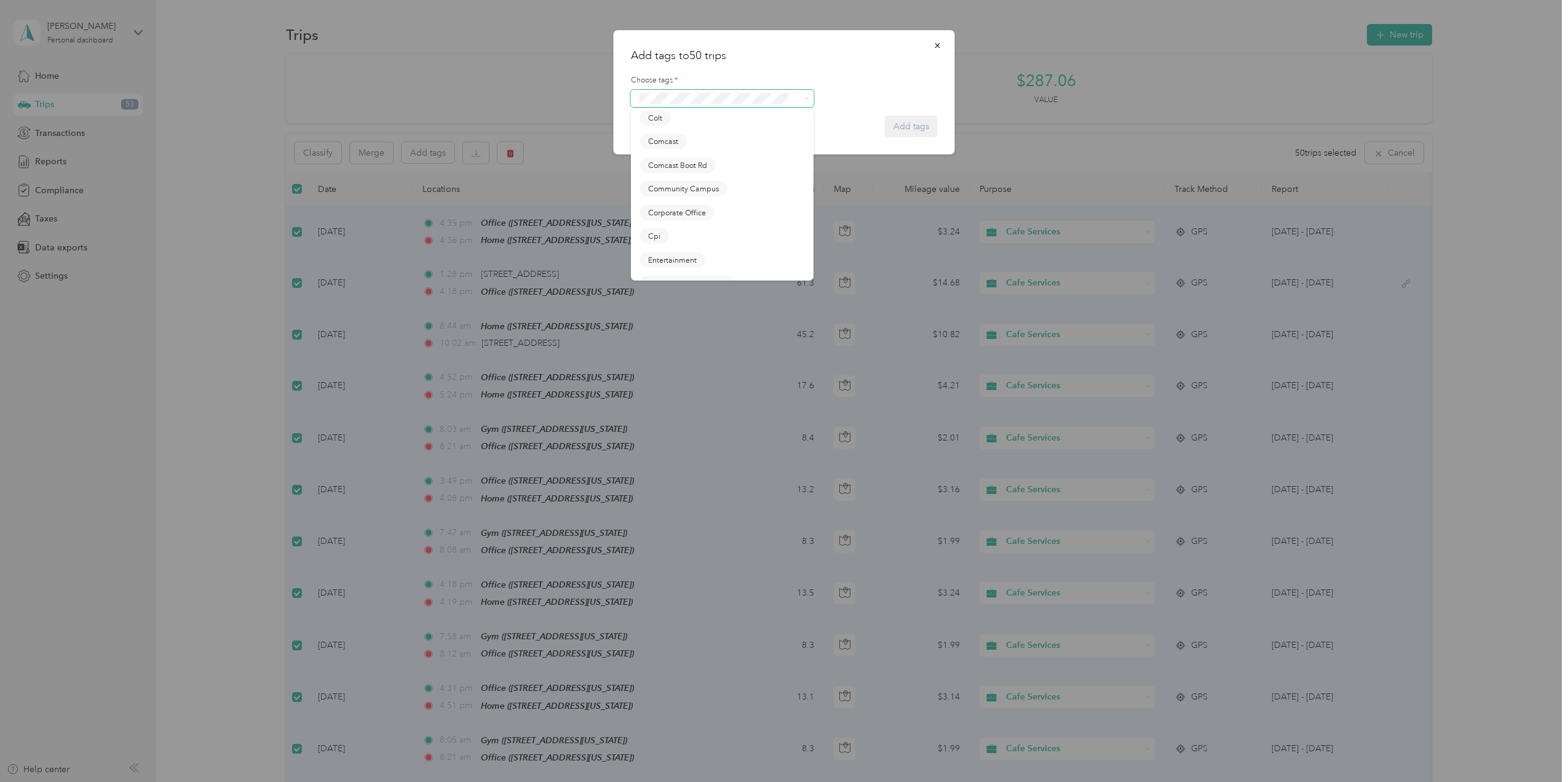
scroll to position [677, 0]
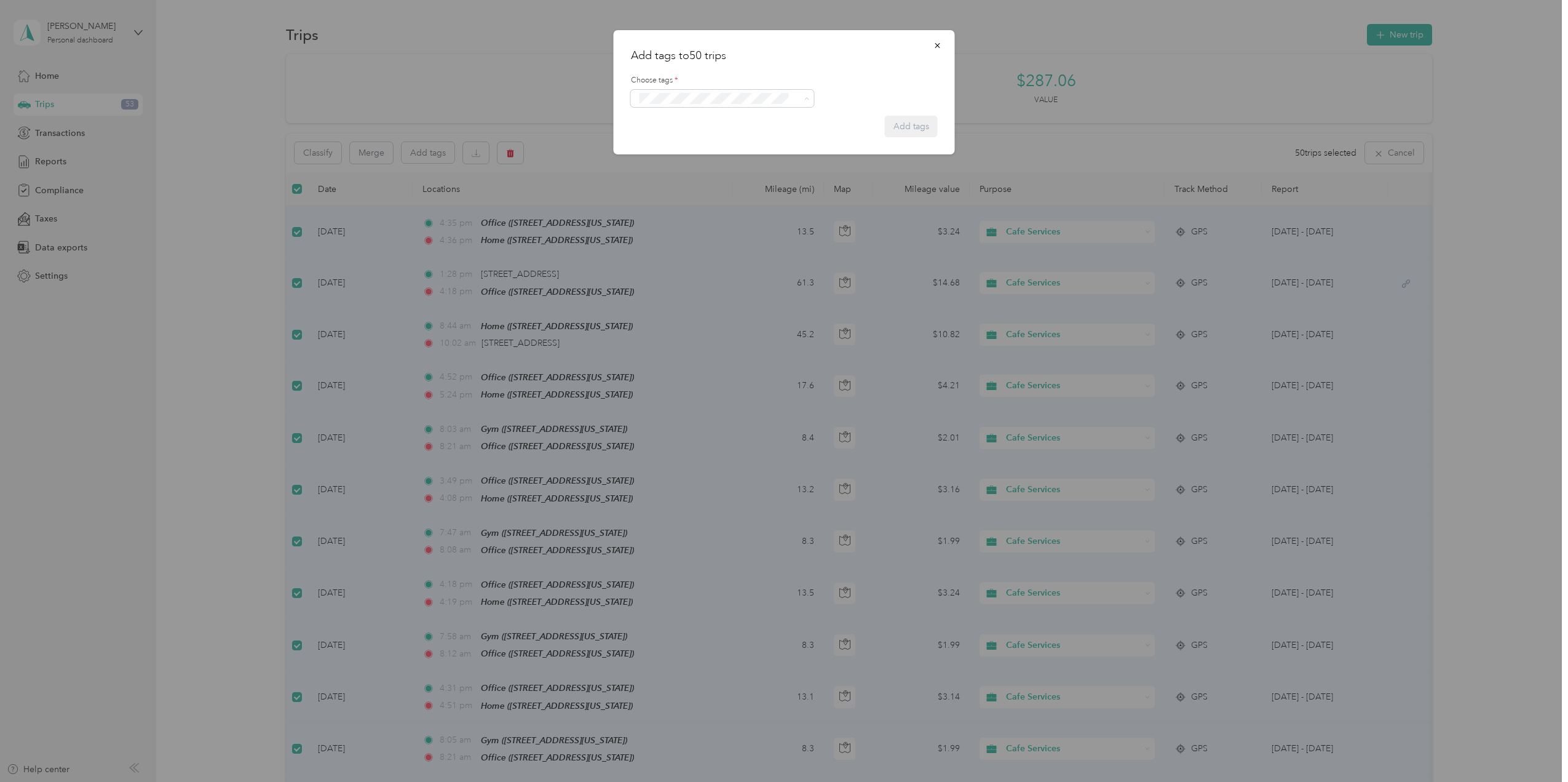
click at [709, 129] on button "Corporate Office" at bounding box center [677, 130] width 75 height 15
click at [923, 146] on button "Add tags" at bounding box center [911, 143] width 53 height 21
